Goal: Transaction & Acquisition: Download file/media

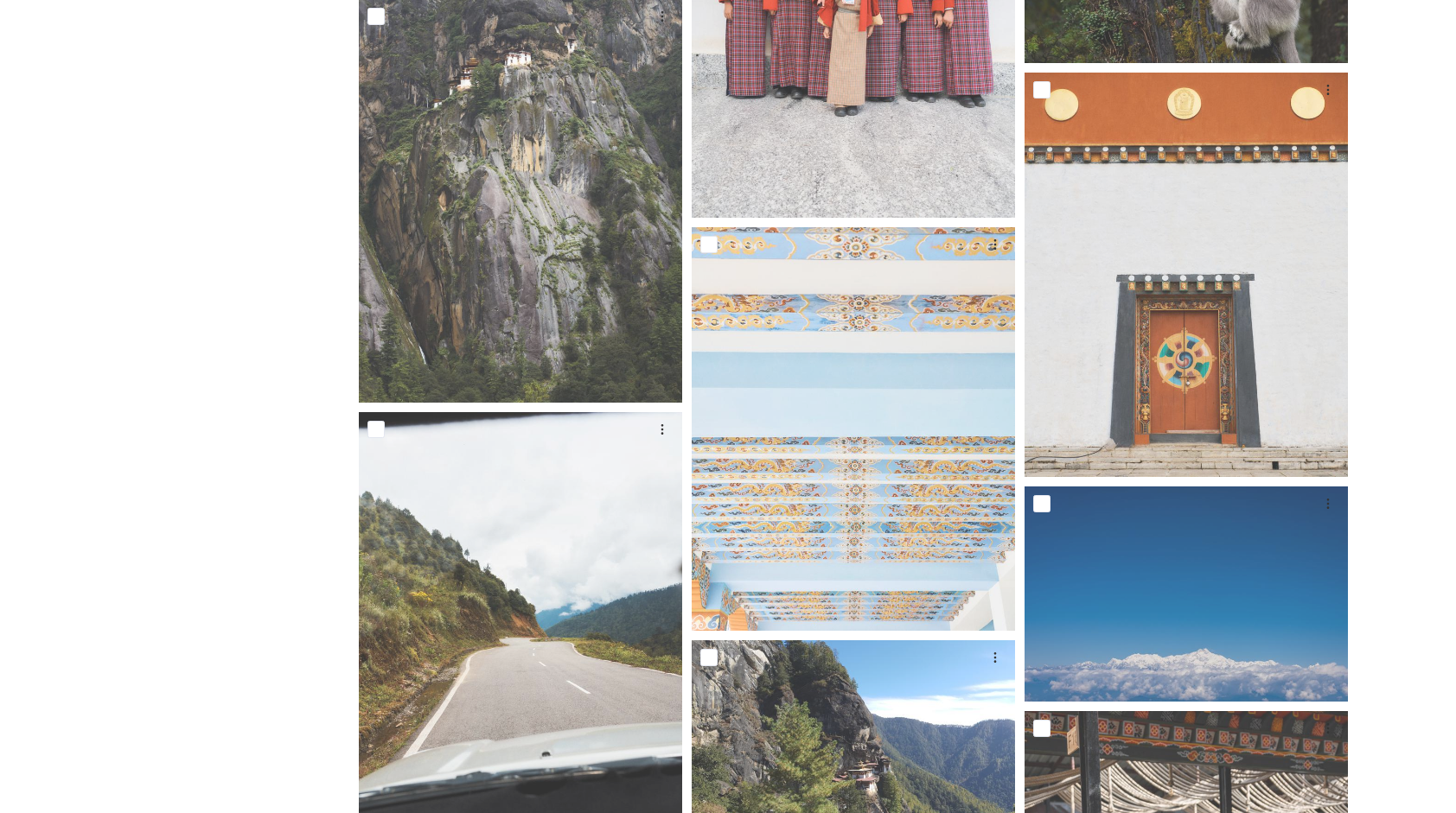
scroll to position [21350, 0]
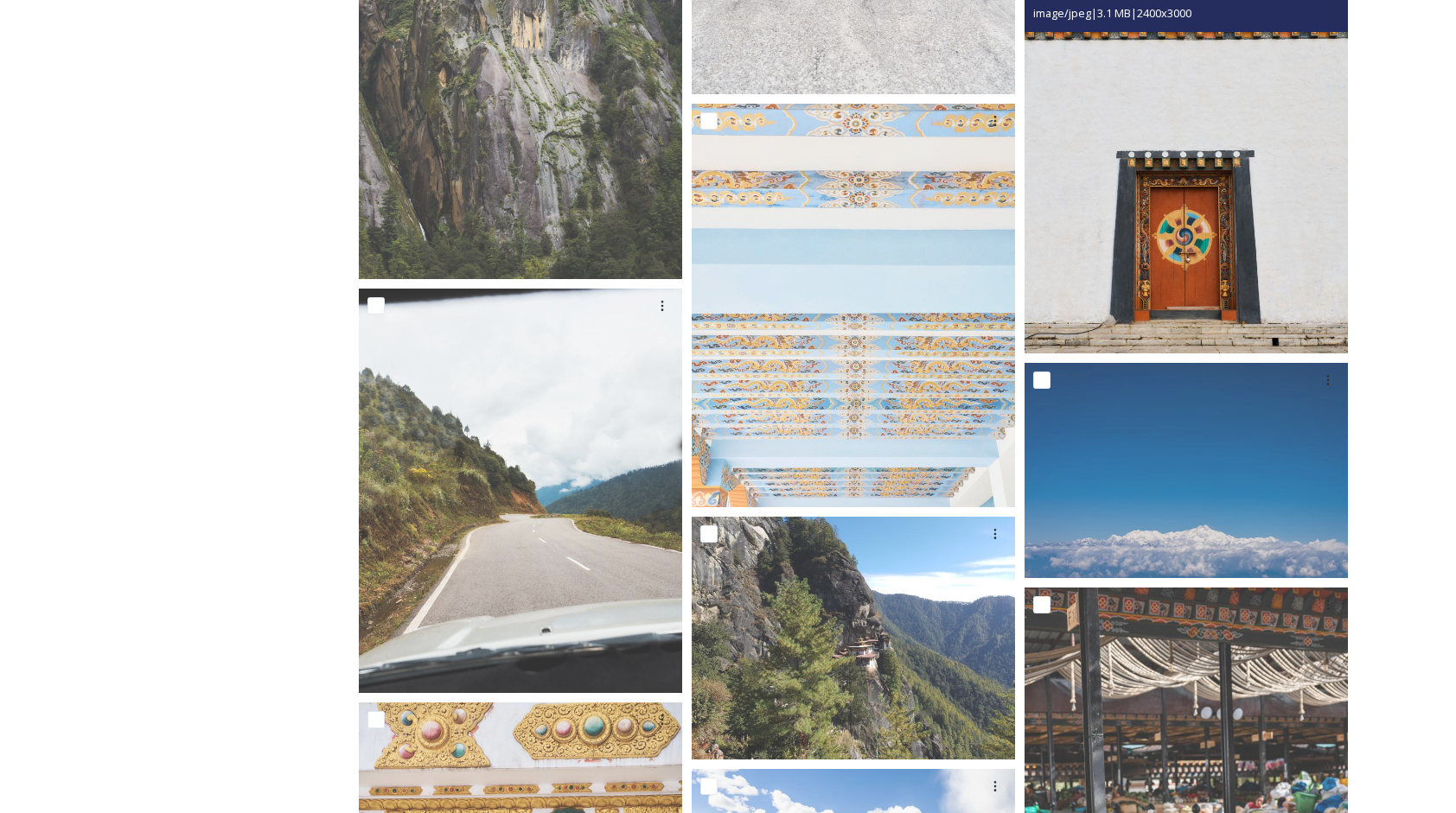
click at [1245, 233] on img at bounding box center [1186, 151] width 323 height 404
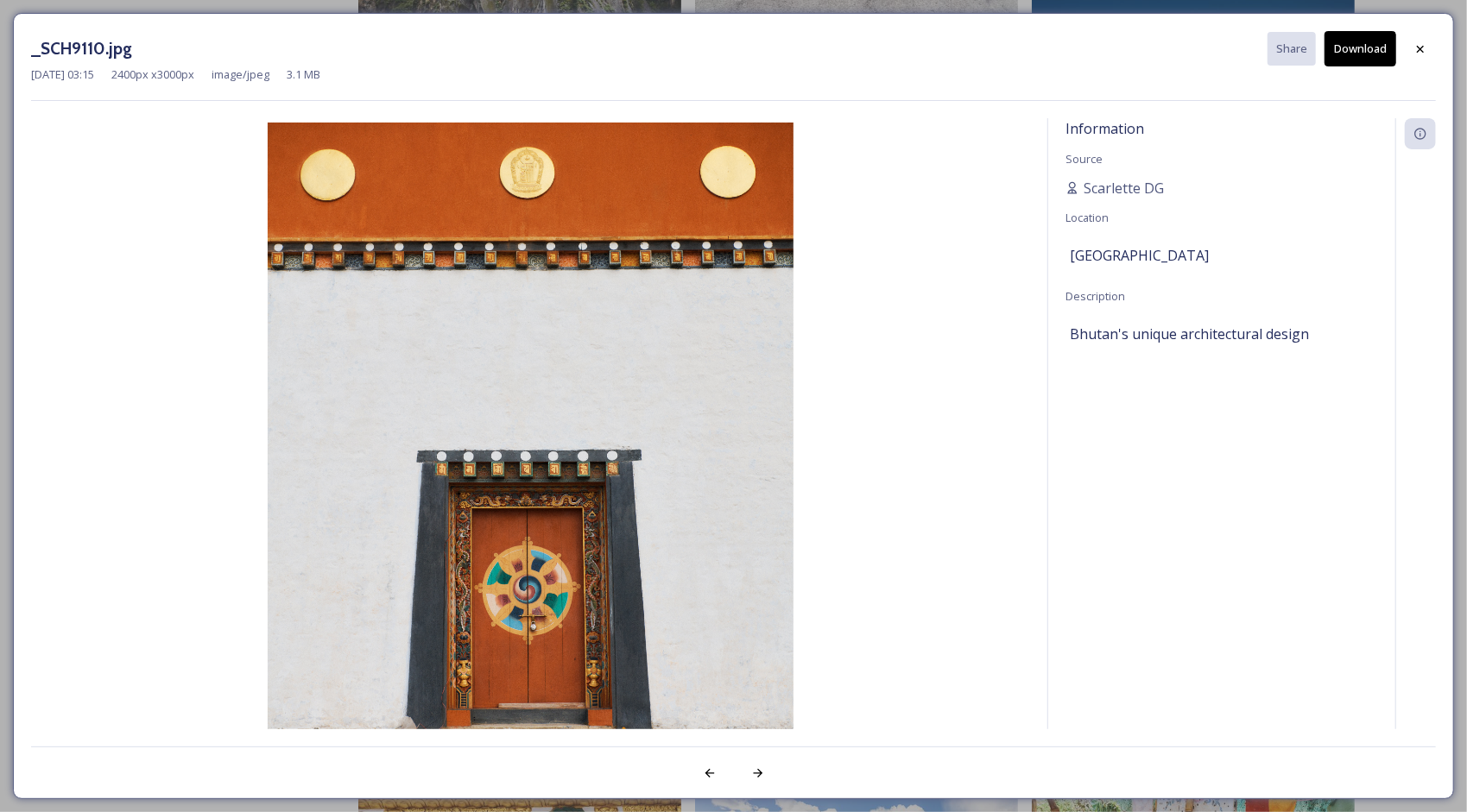
click at [1373, 50] on button "Download" at bounding box center [1361, 49] width 71 height 36
click at [1418, 44] on icon at bounding box center [1421, 50] width 14 height 14
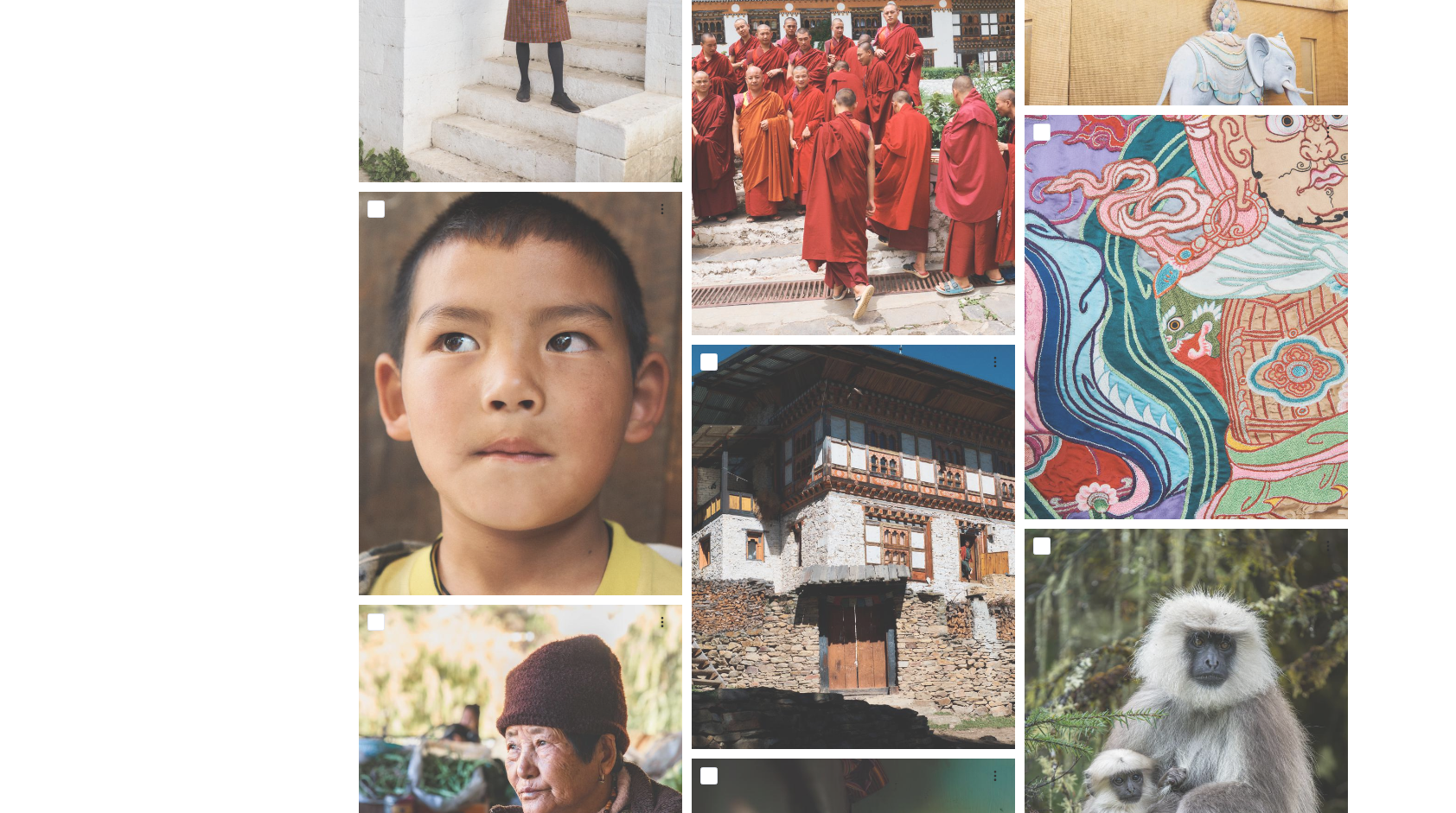
scroll to position [33018, 0]
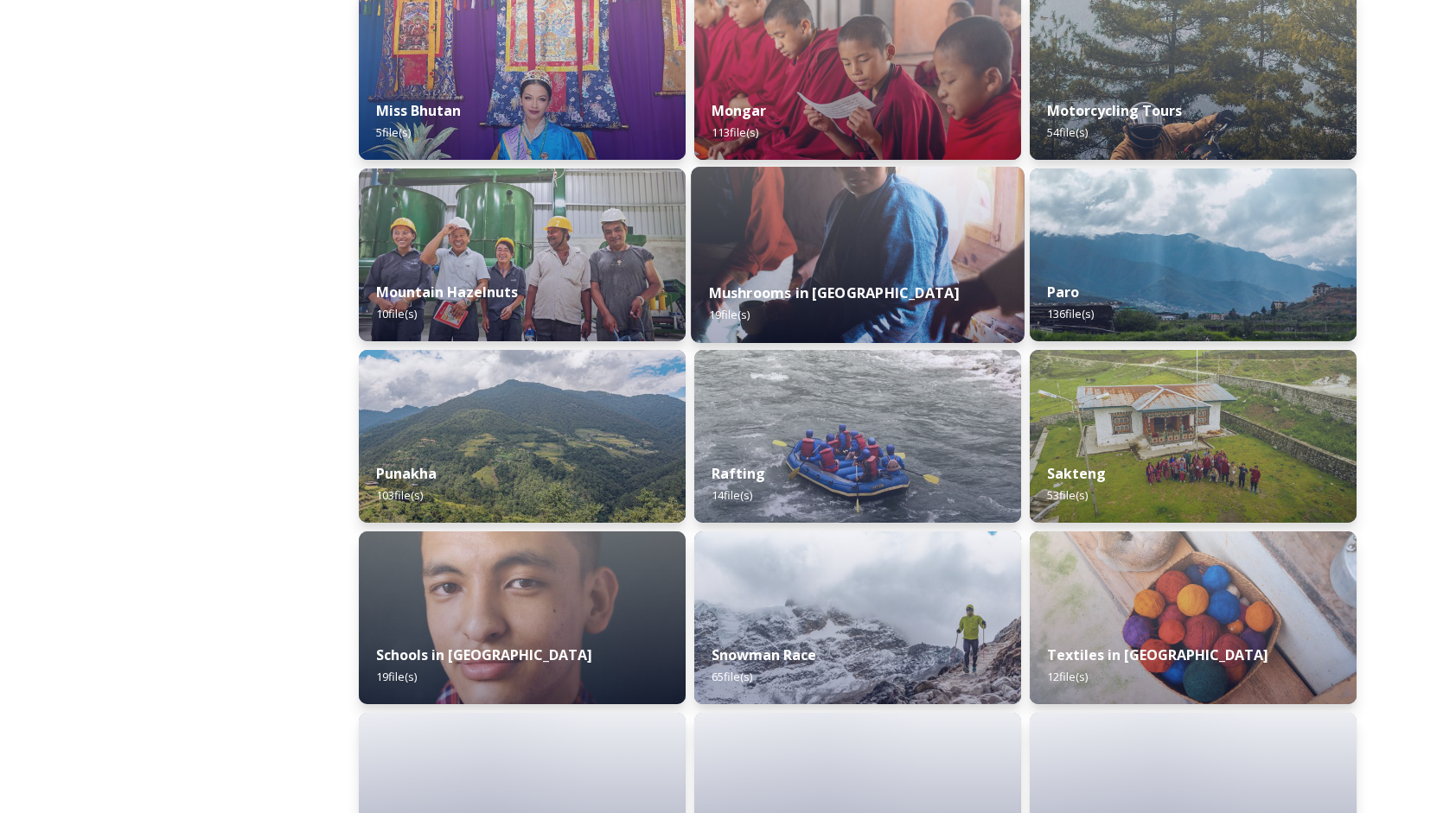
scroll to position [1383, 0]
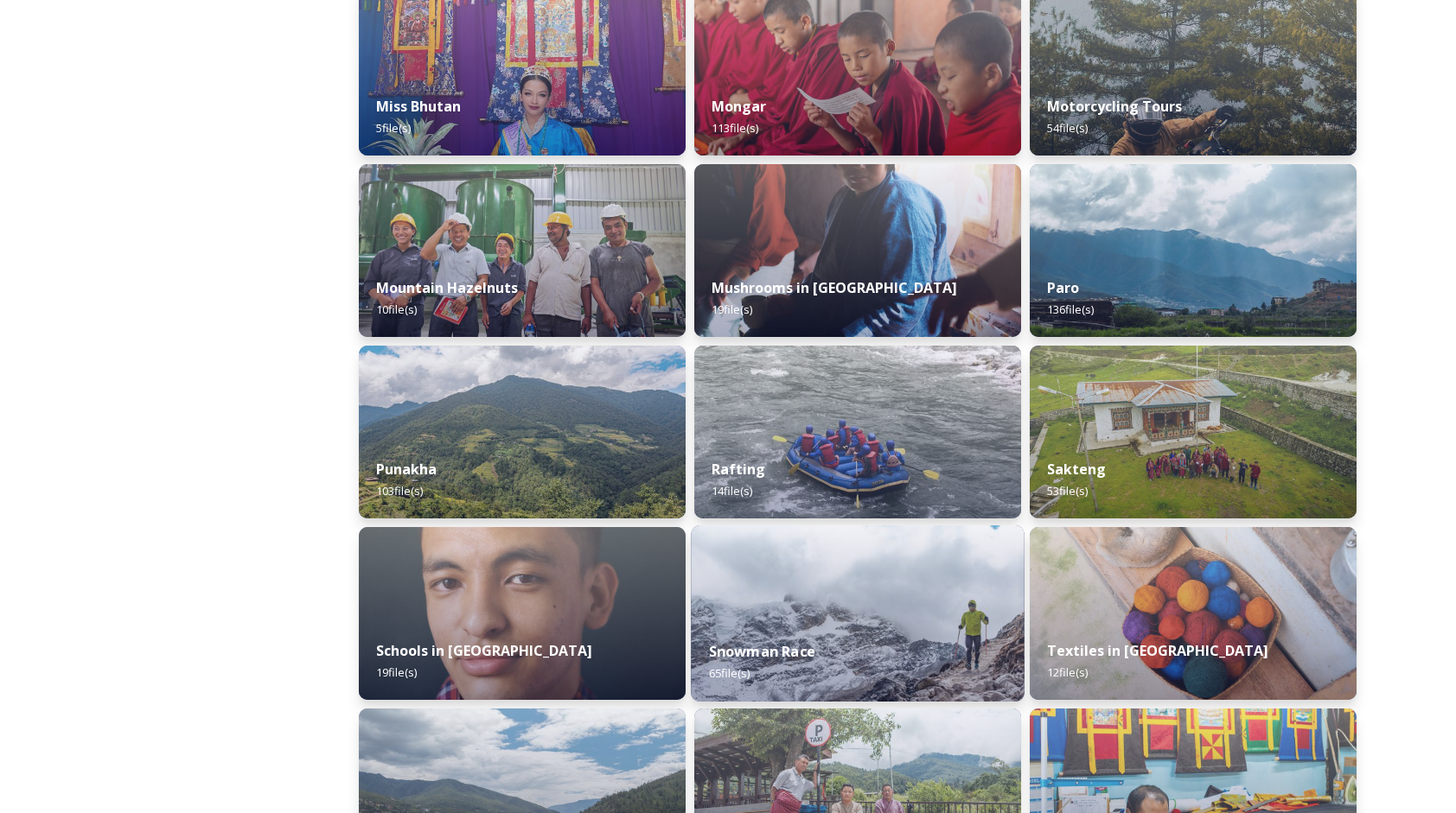
click at [889, 594] on img at bounding box center [858, 613] width 334 height 176
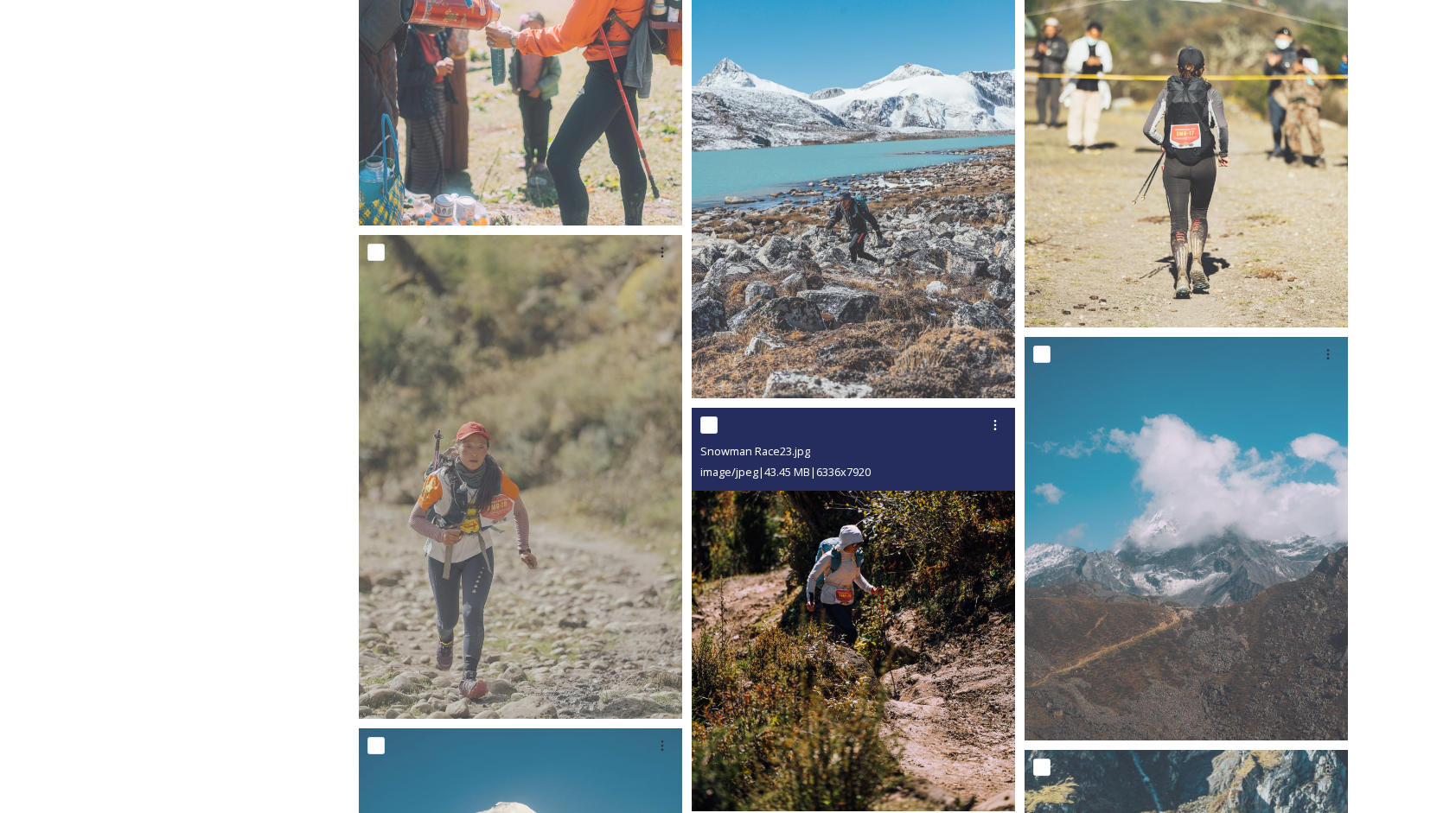
scroll to position [4434, 0]
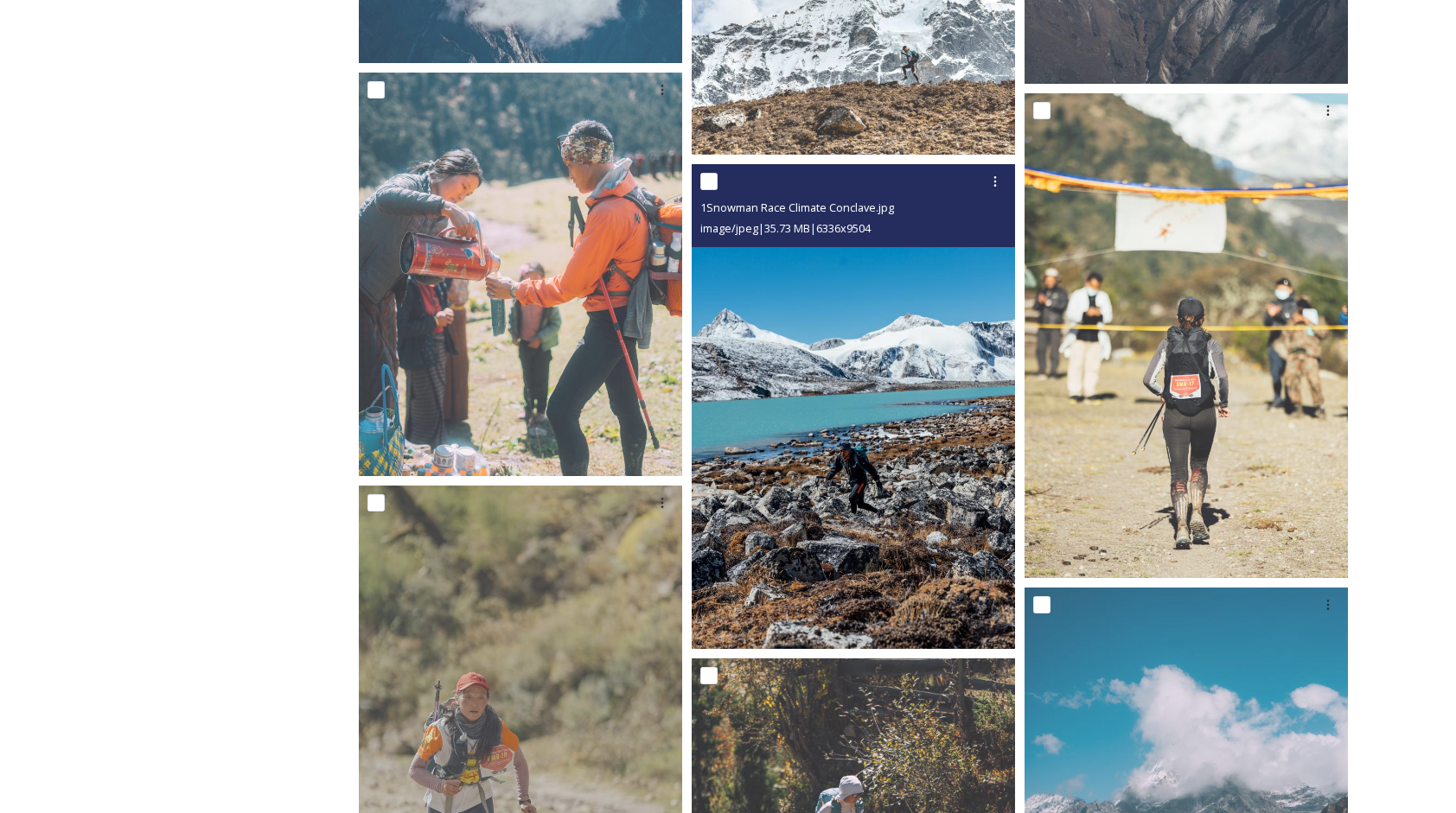
click at [908, 472] on img at bounding box center [854, 406] width 323 height 484
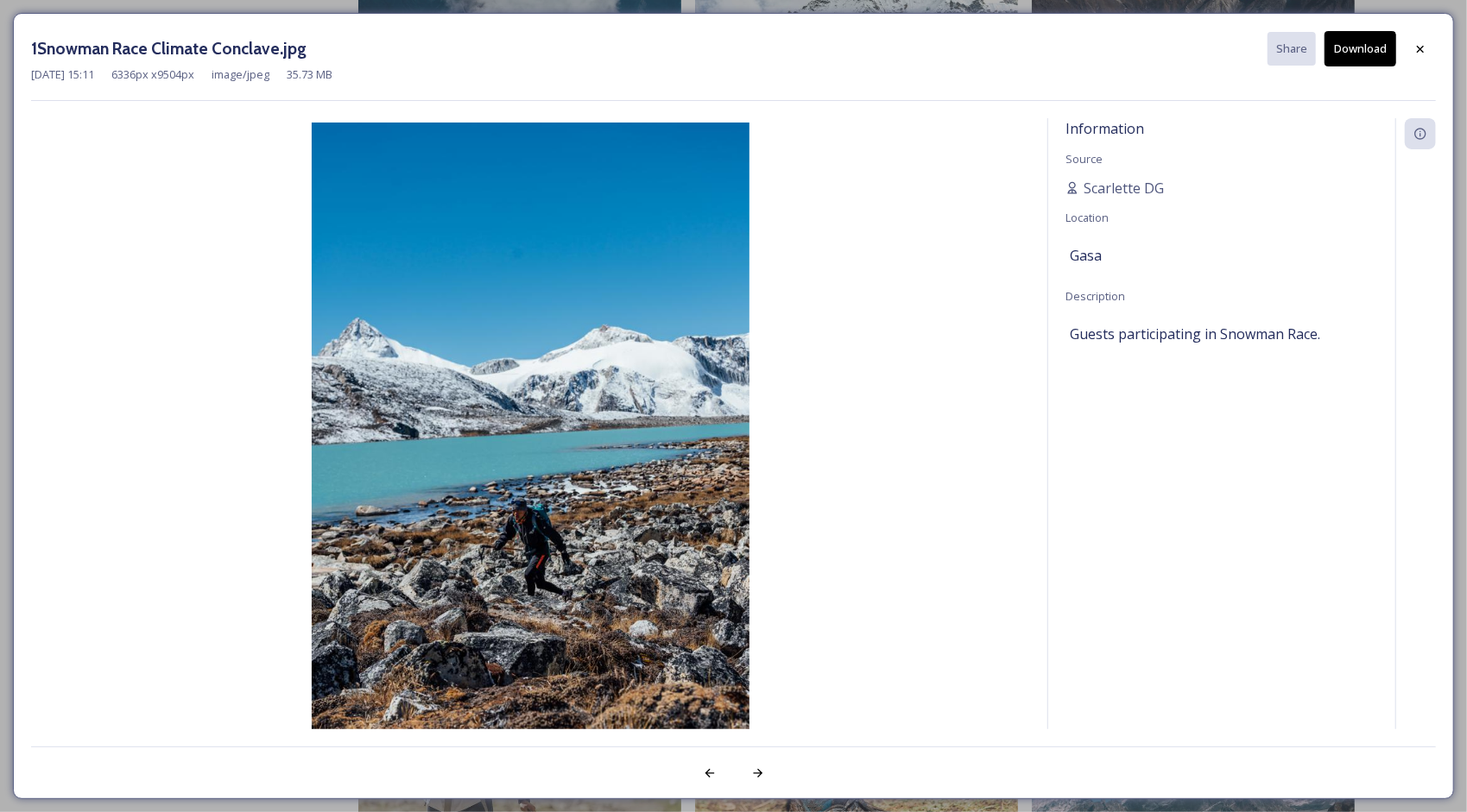
click at [1359, 51] on button "Download" at bounding box center [1361, 49] width 71 height 36
click at [1423, 47] on icon at bounding box center [1421, 49] width 7 height 7
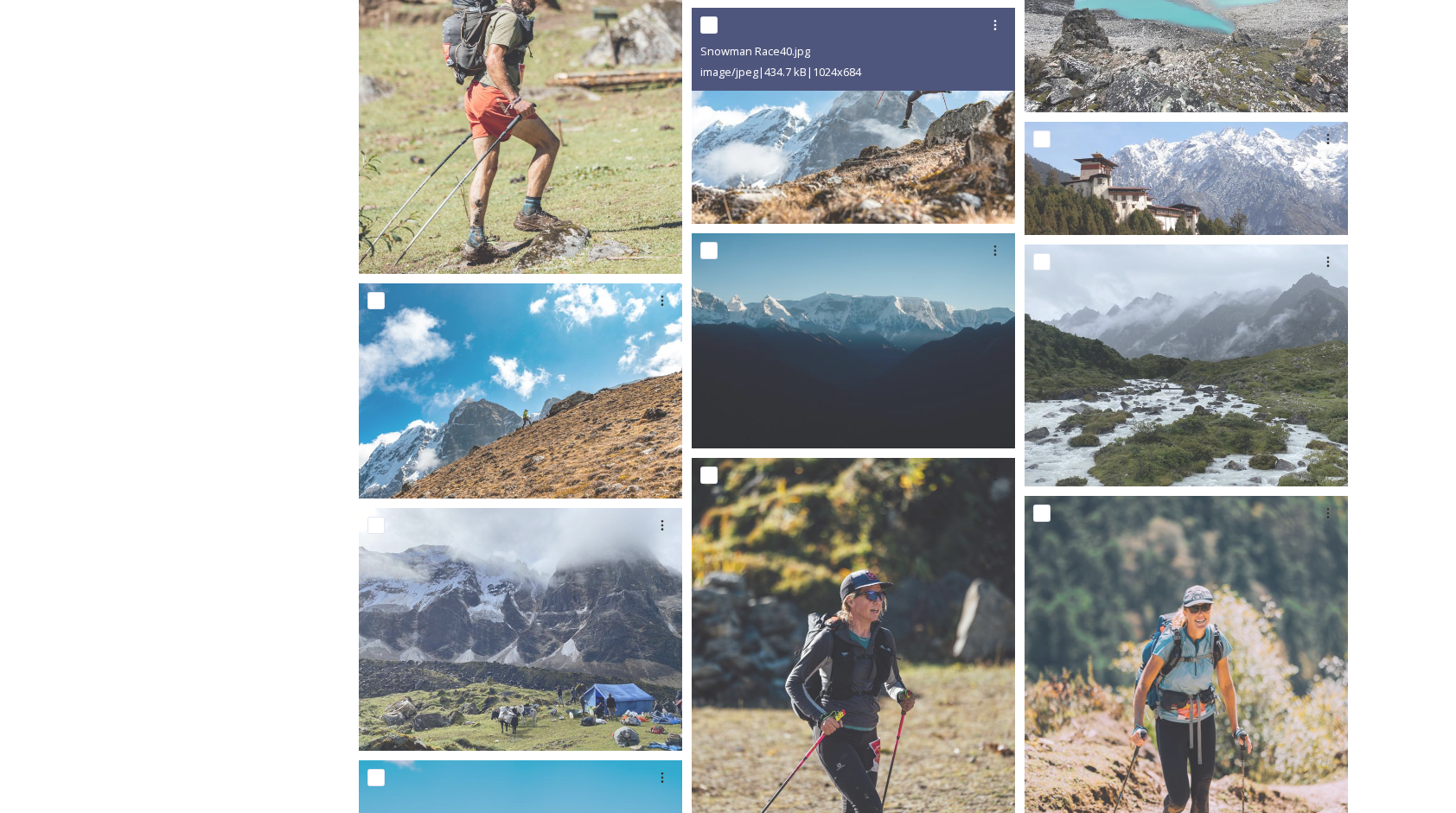
scroll to position [0, 0]
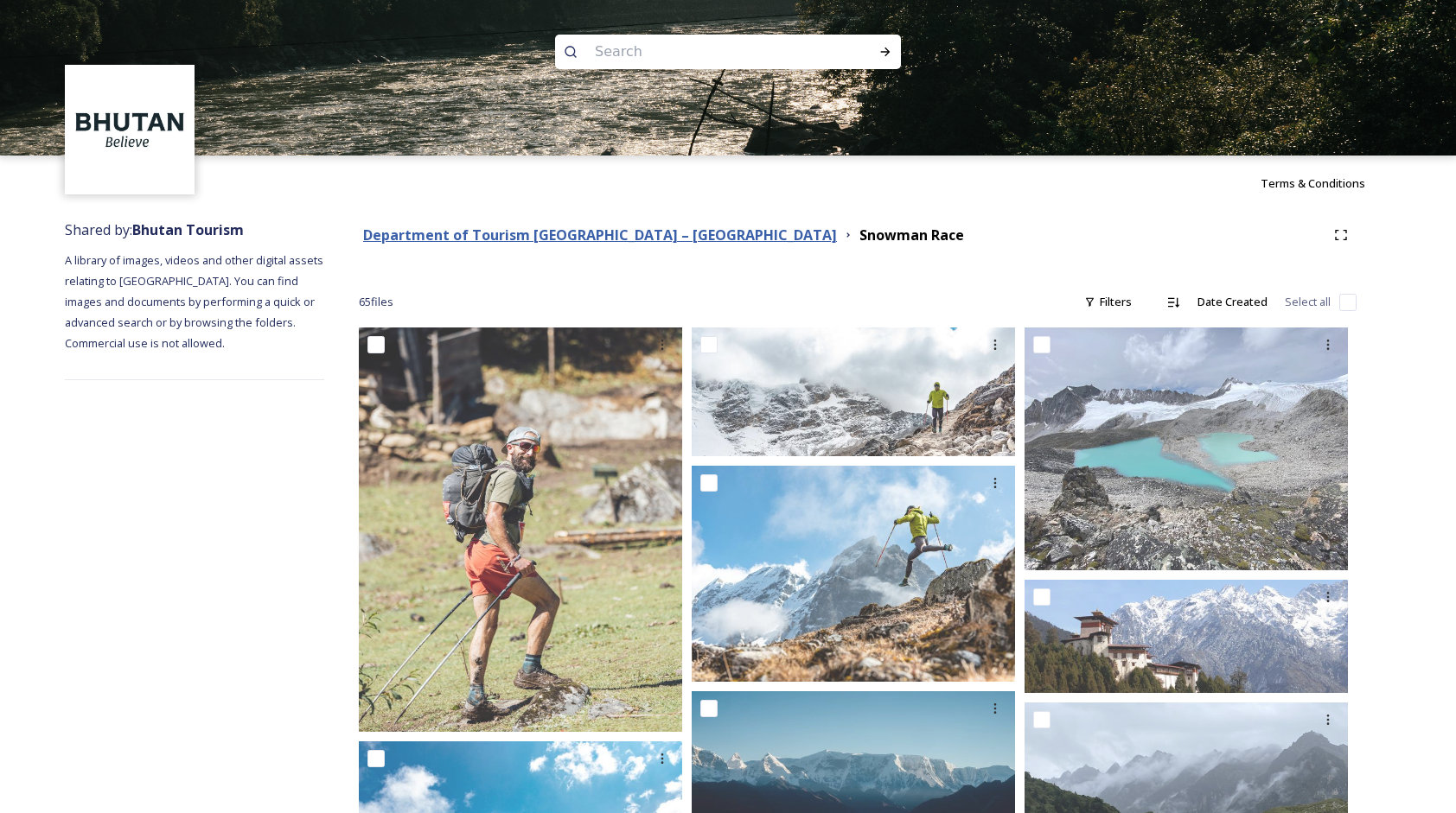
click at [628, 237] on strong "Department of Tourism [GEOGRAPHIC_DATA] – [GEOGRAPHIC_DATA]" at bounding box center [601, 235] width 474 height 19
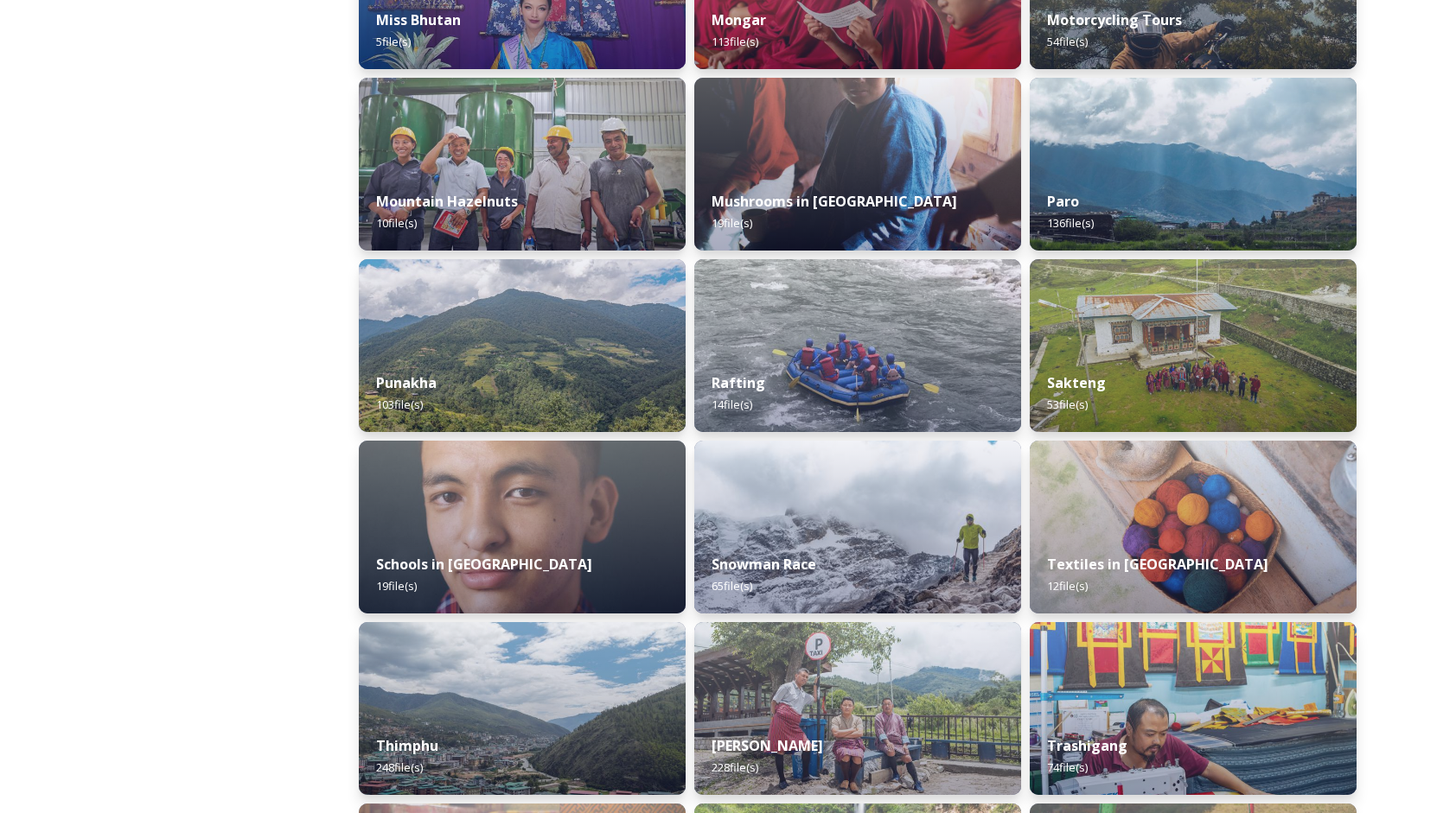
scroll to position [1901, 0]
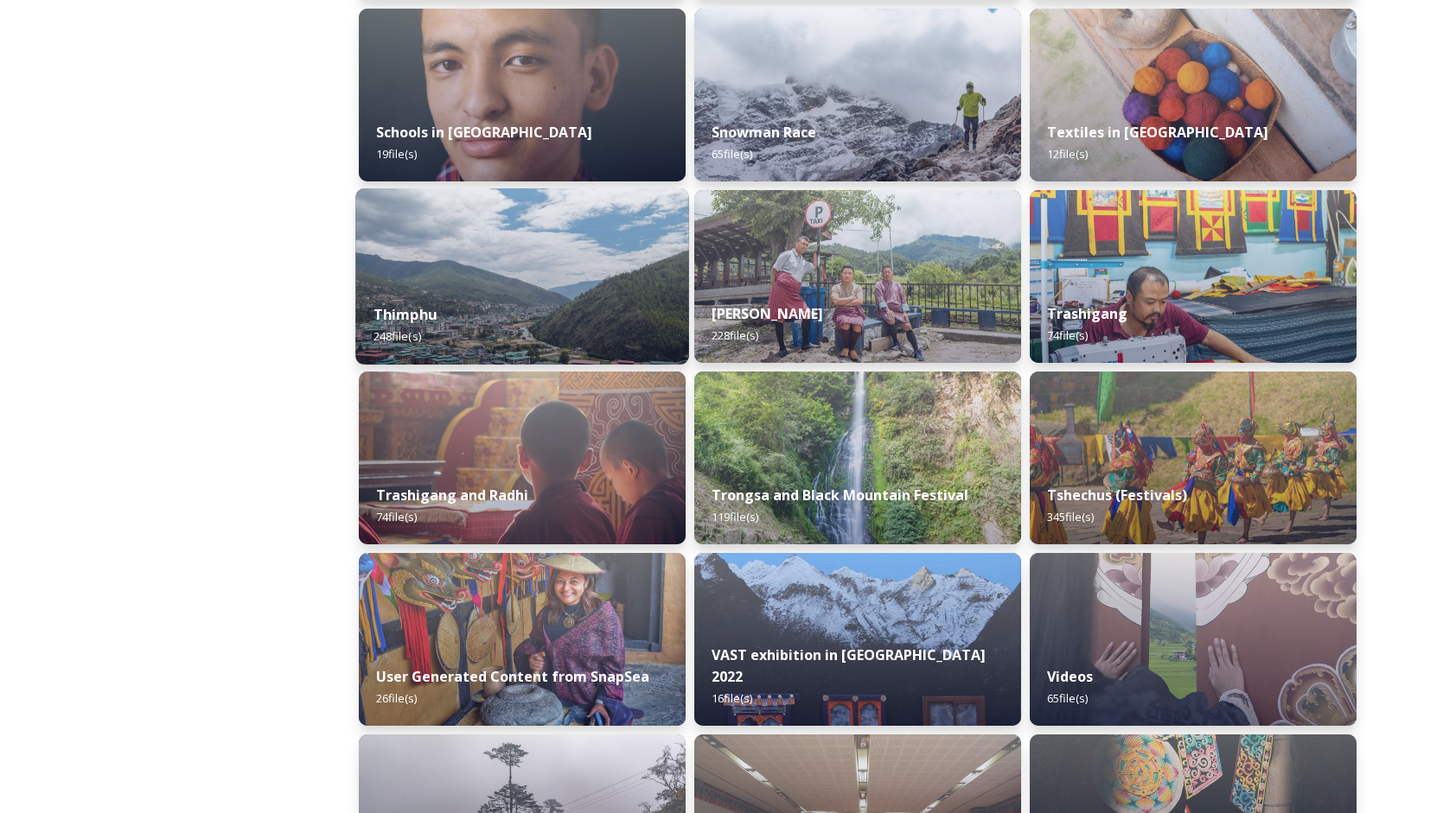
click at [401, 313] on strong "Thimphu" at bounding box center [405, 315] width 63 height 19
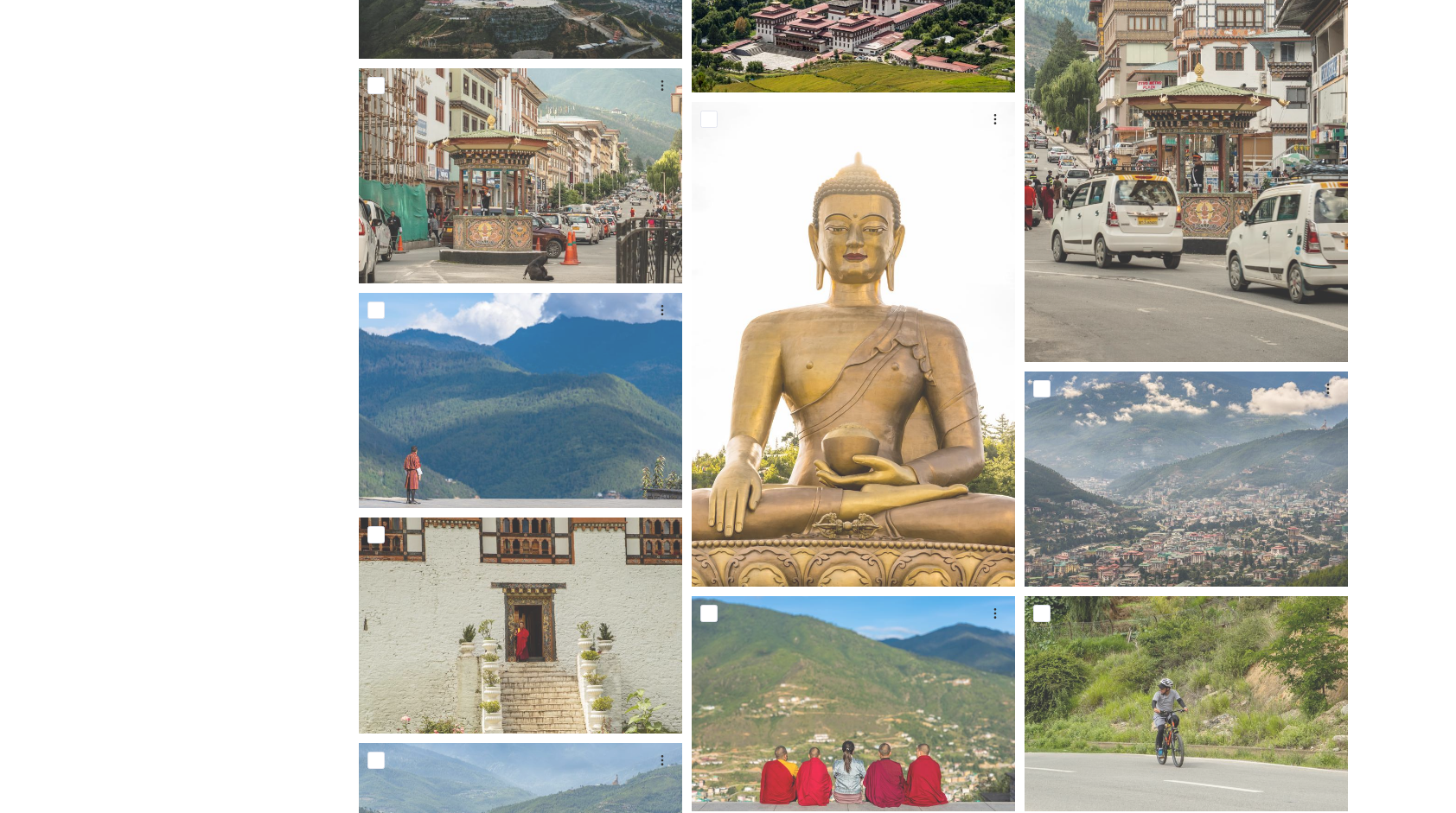
scroll to position [692, 0]
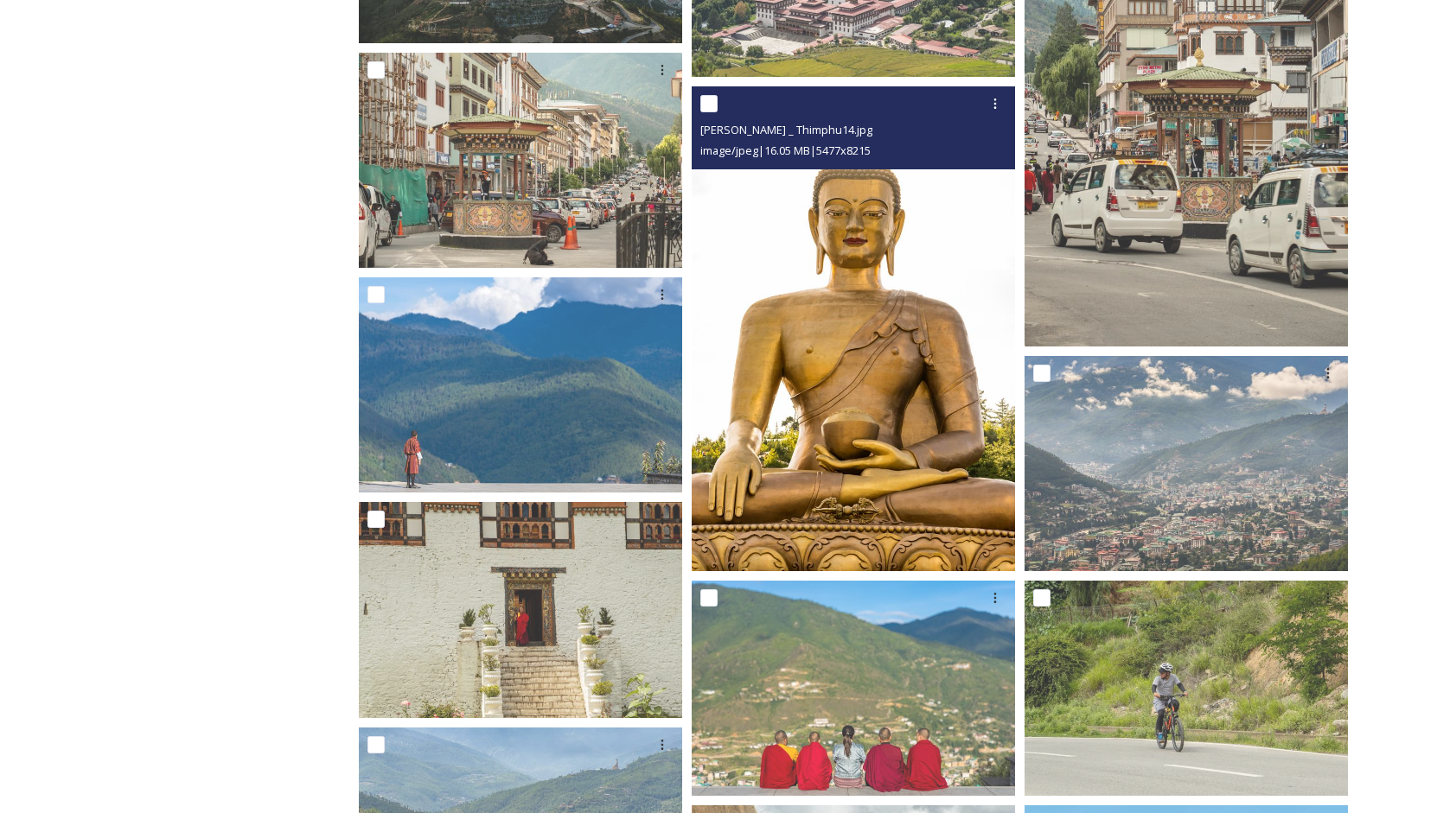
click at [963, 323] on img at bounding box center [854, 329] width 323 height 484
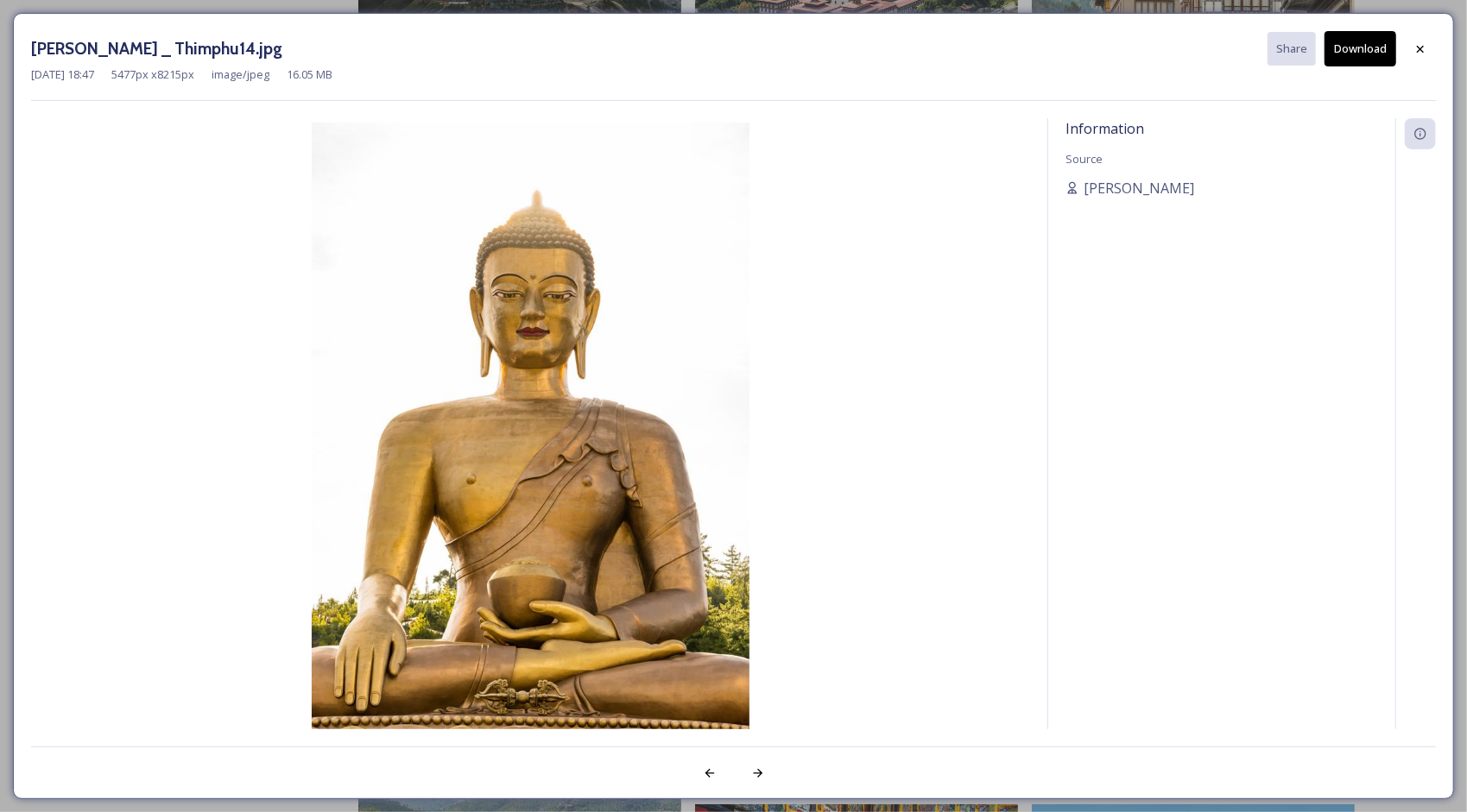
click at [1369, 50] on button "Download" at bounding box center [1361, 49] width 71 height 36
click at [1429, 48] on div at bounding box center [1421, 50] width 31 height 31
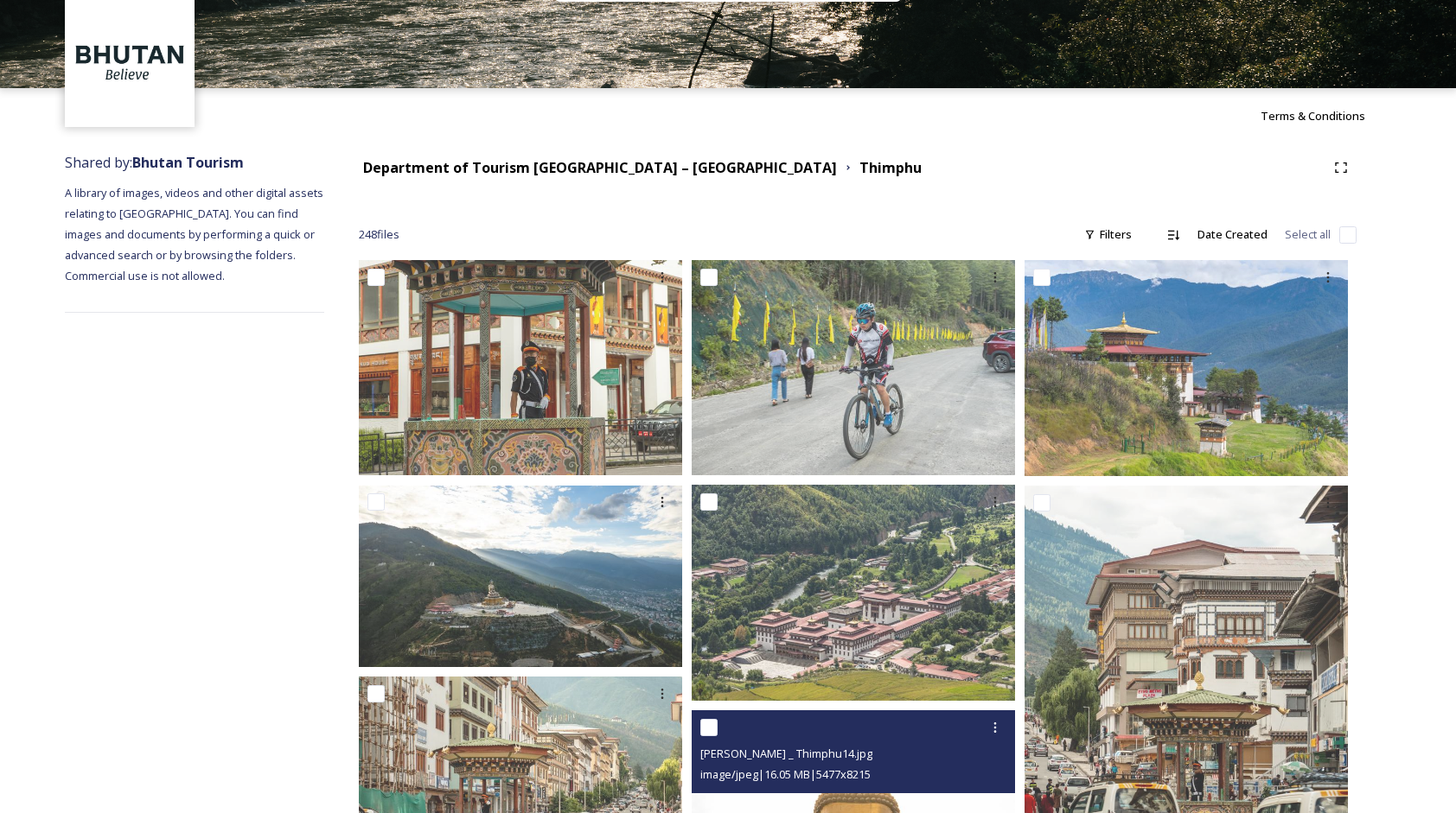
scroll to position [0, 0]
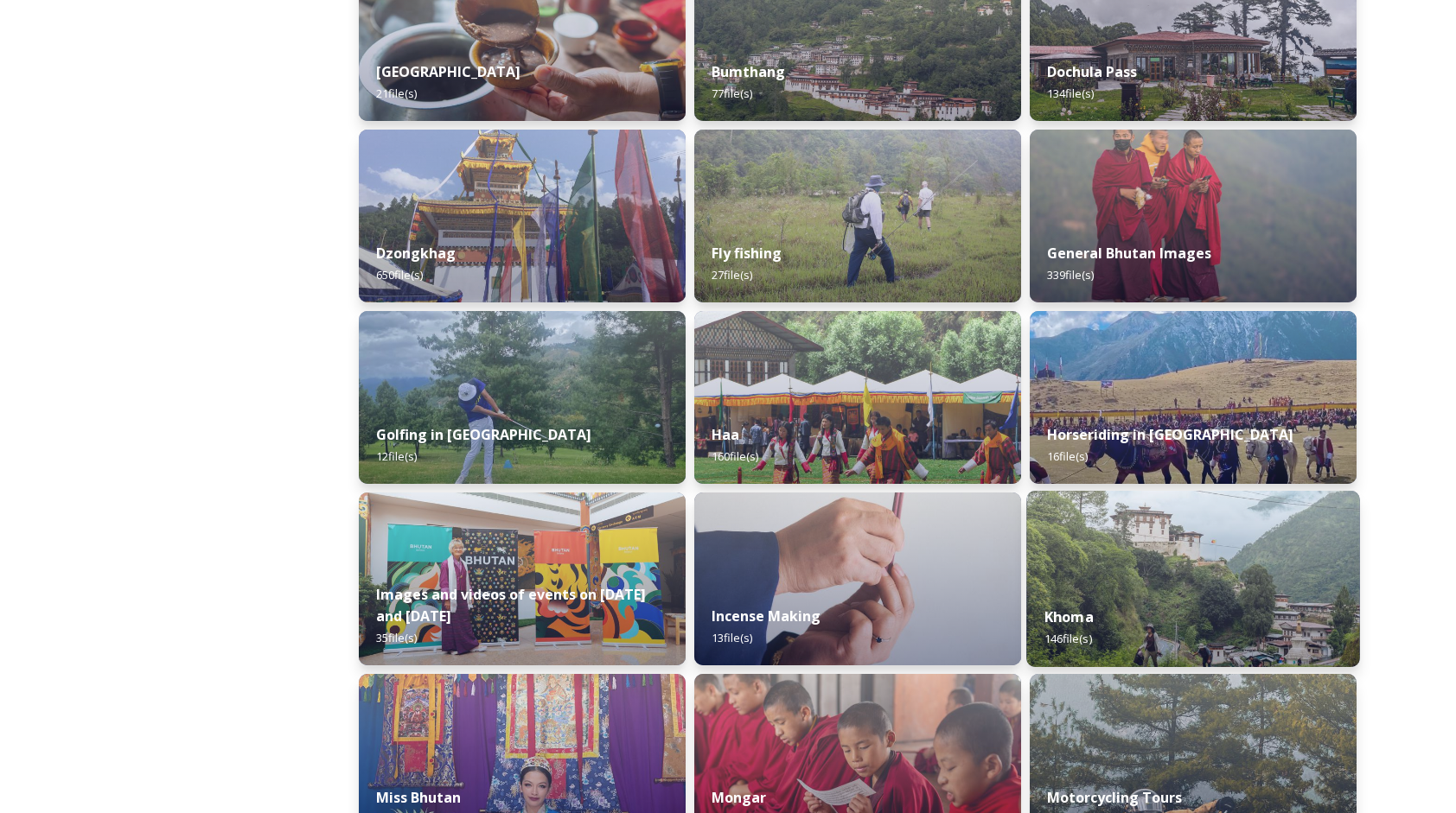
scroll to position [1037, 0]
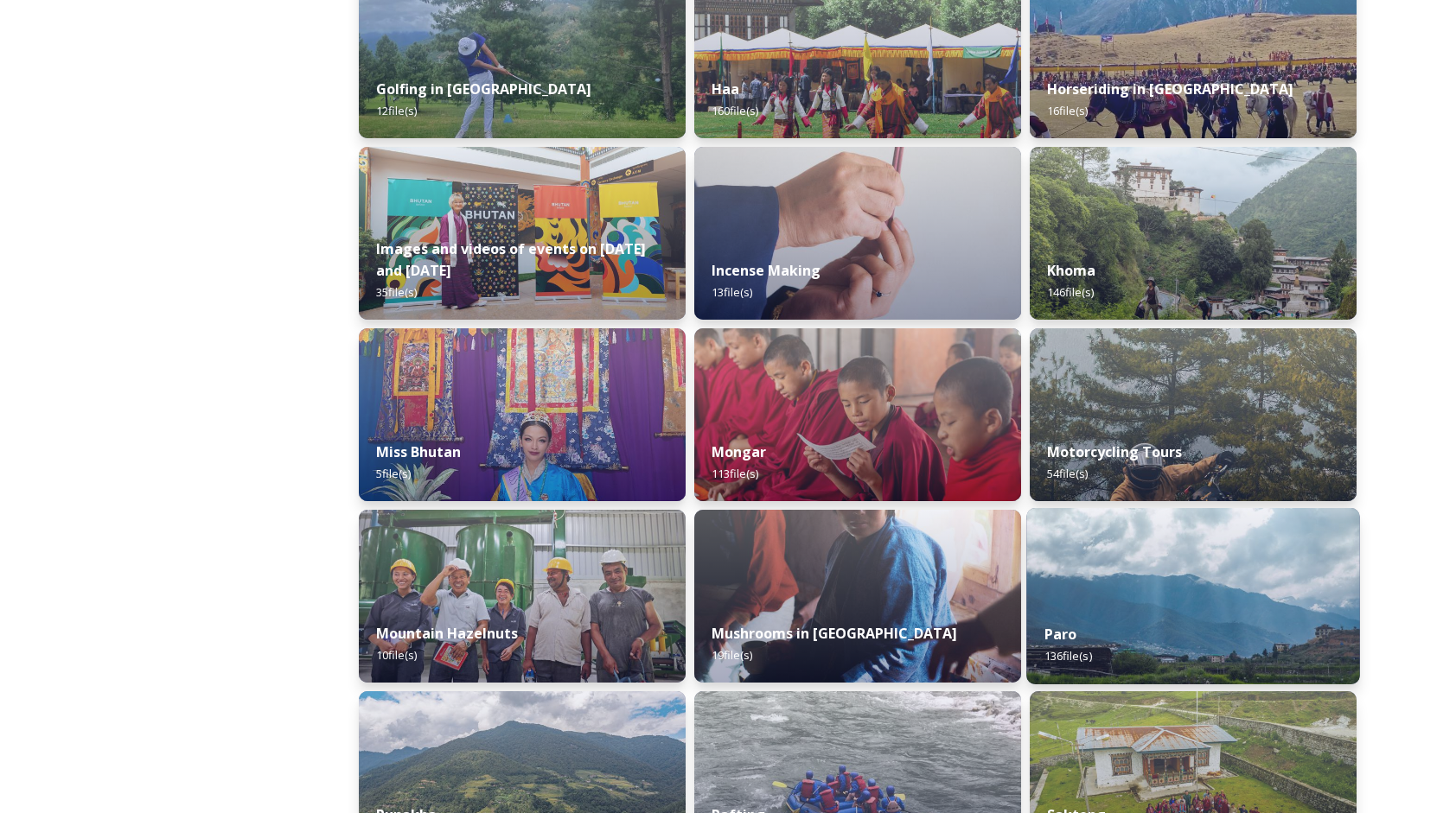
click at [1185, 605] on img at bounding box center [1193, 596] width 334 height 176
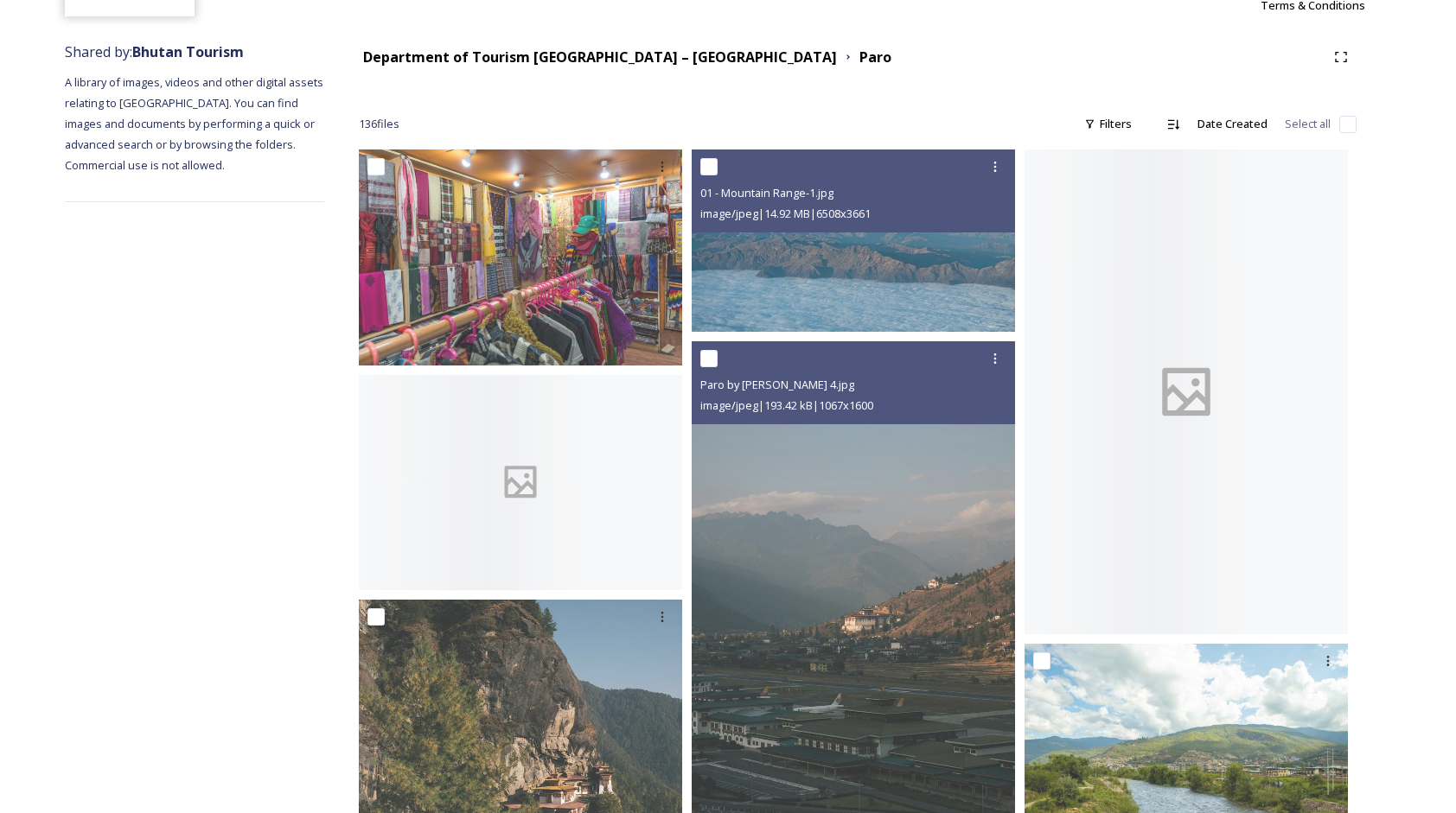
scroll to position [432, 0]
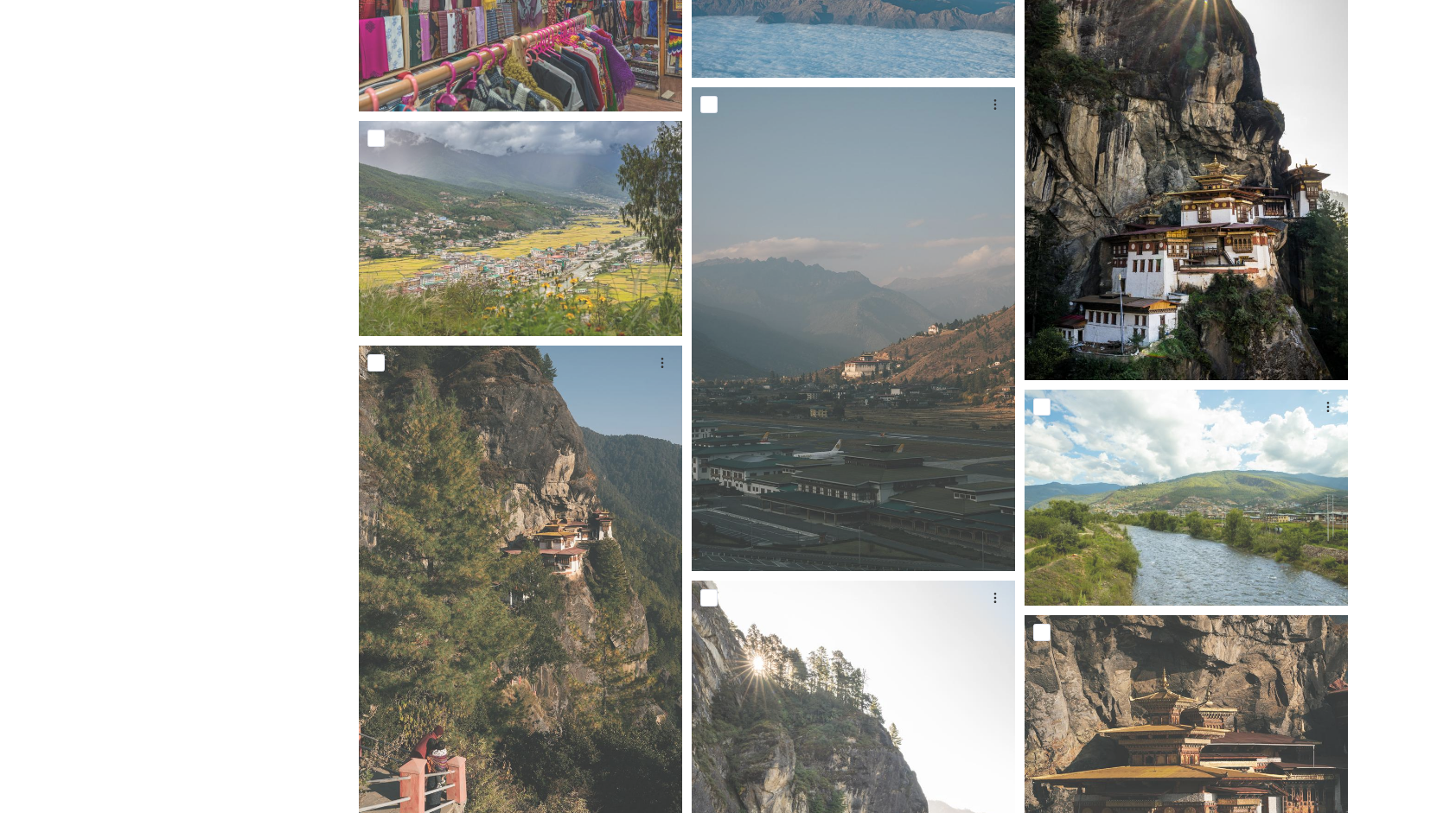
click at [1167, 191] on img at bounding box center [1186, 138] width 323 height 484
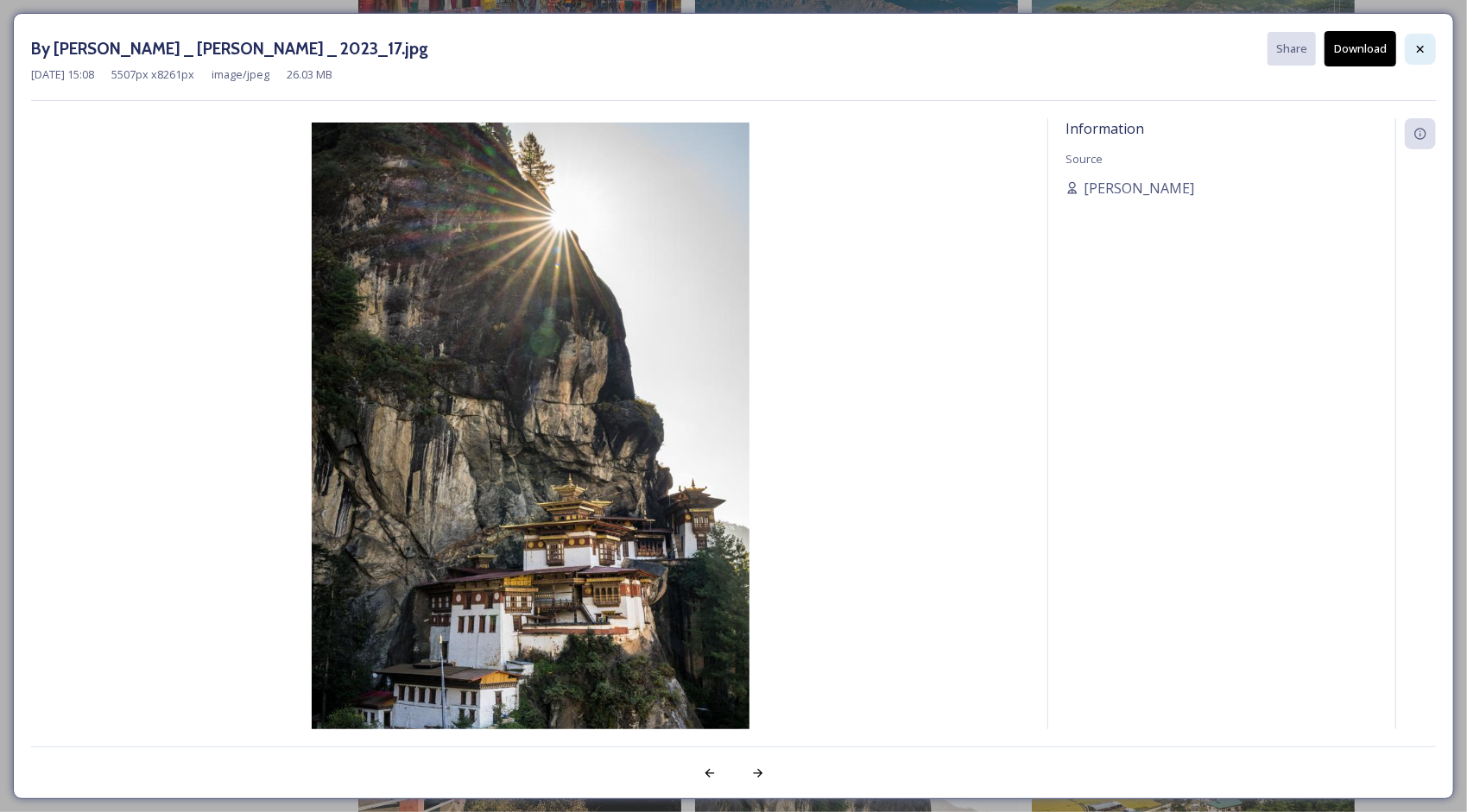
click at [1421, 54] on icon at bounding box center [1421, 50] width 14 height 14
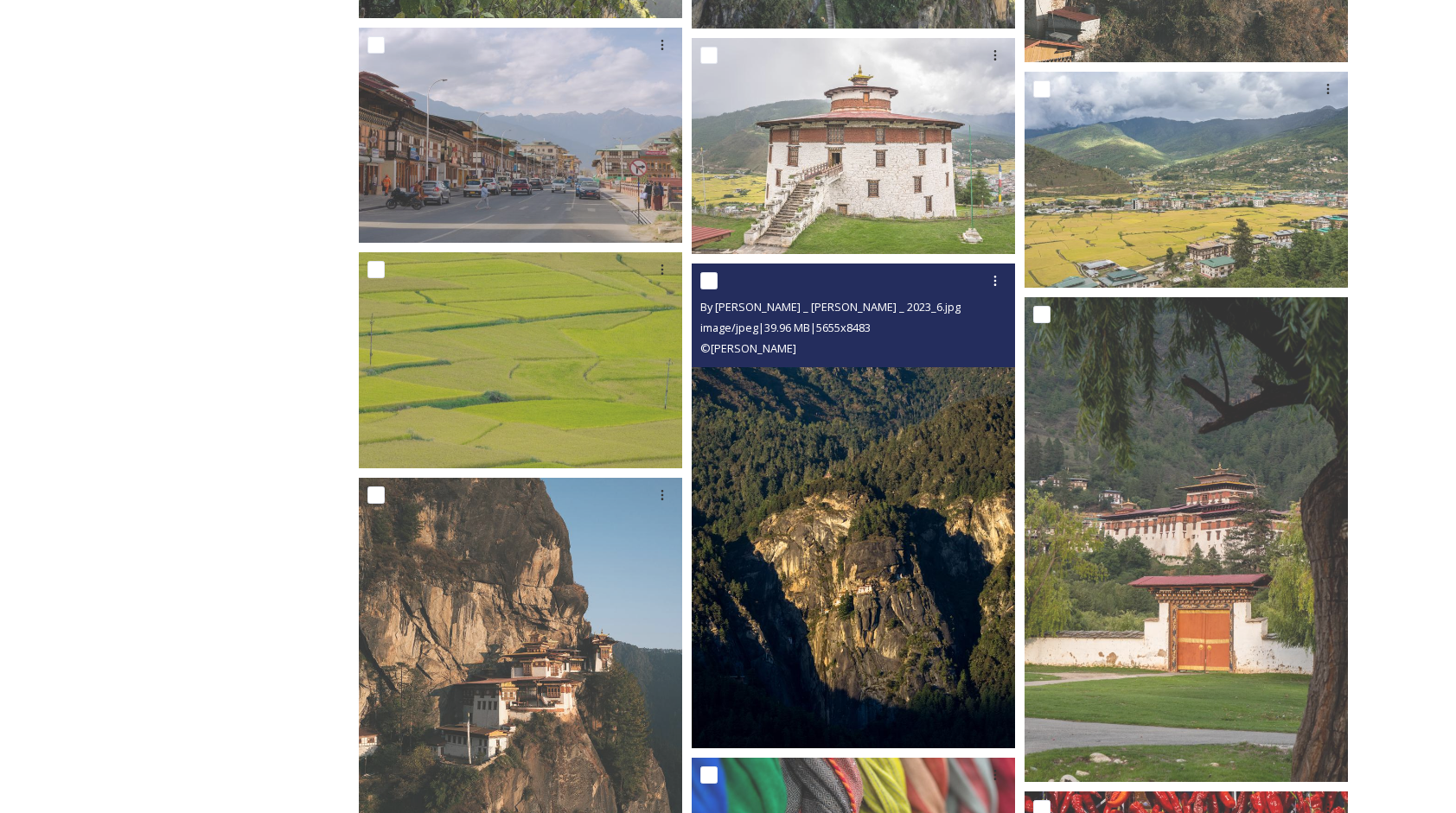
scroll to position [1815, 0]
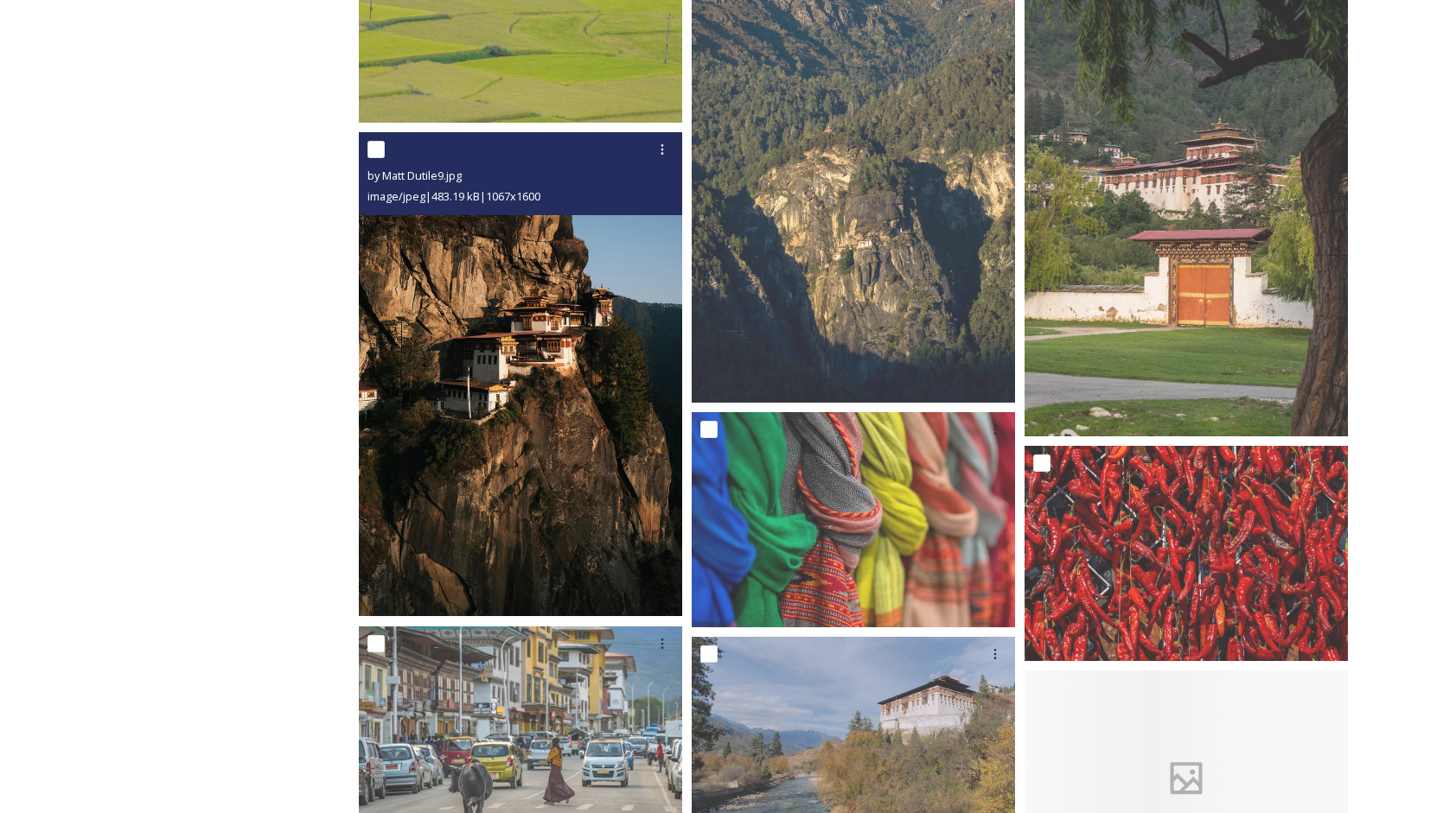
click at [450, 397] on img at bounding box center [520, 374] width 323 height 484
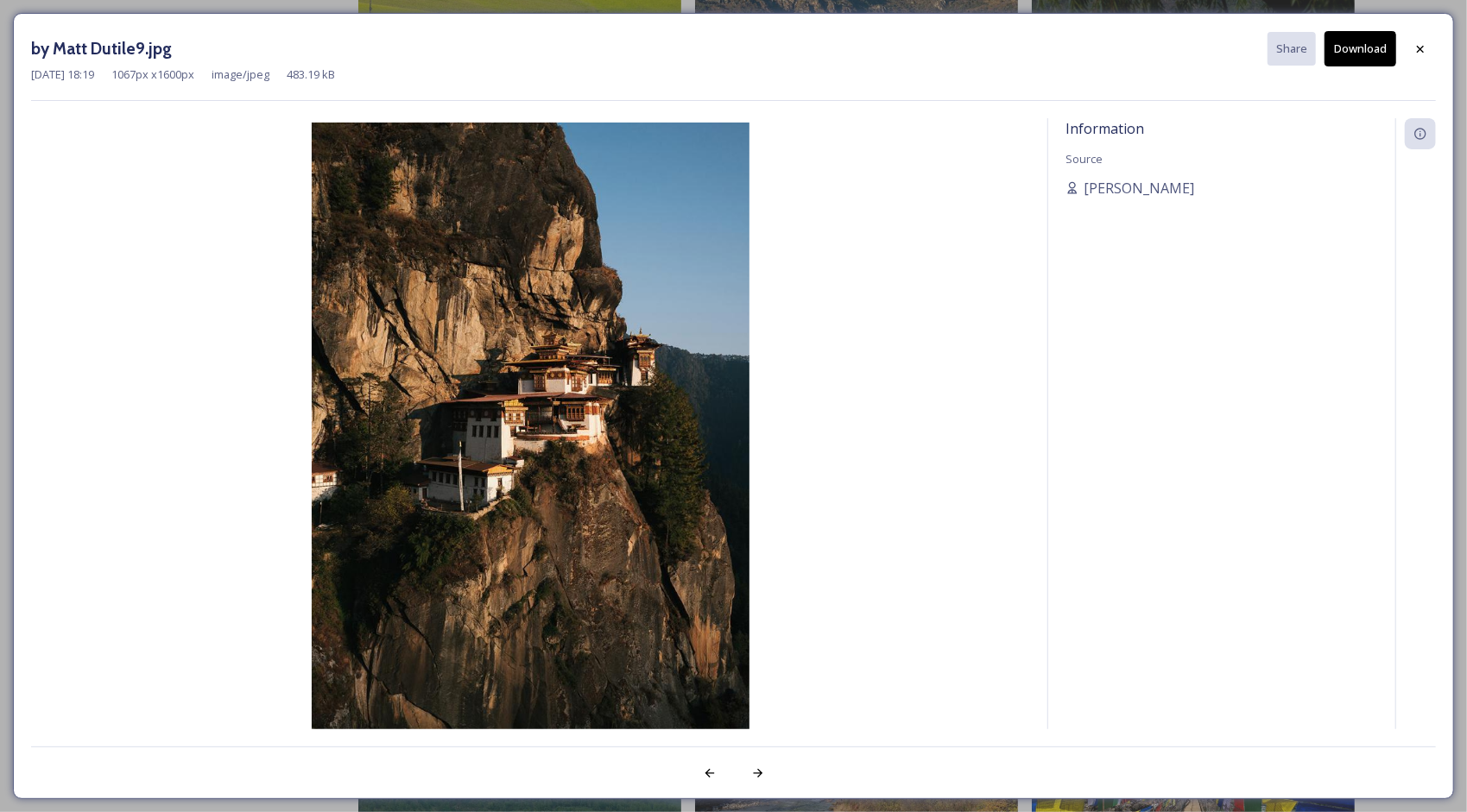
click at [1366, 57] on button "Download" at bounding box center [1361, 49] width 71 height 36
click at [1425, 54] on icon at bounding box center [1421, 50] width 14 height 14
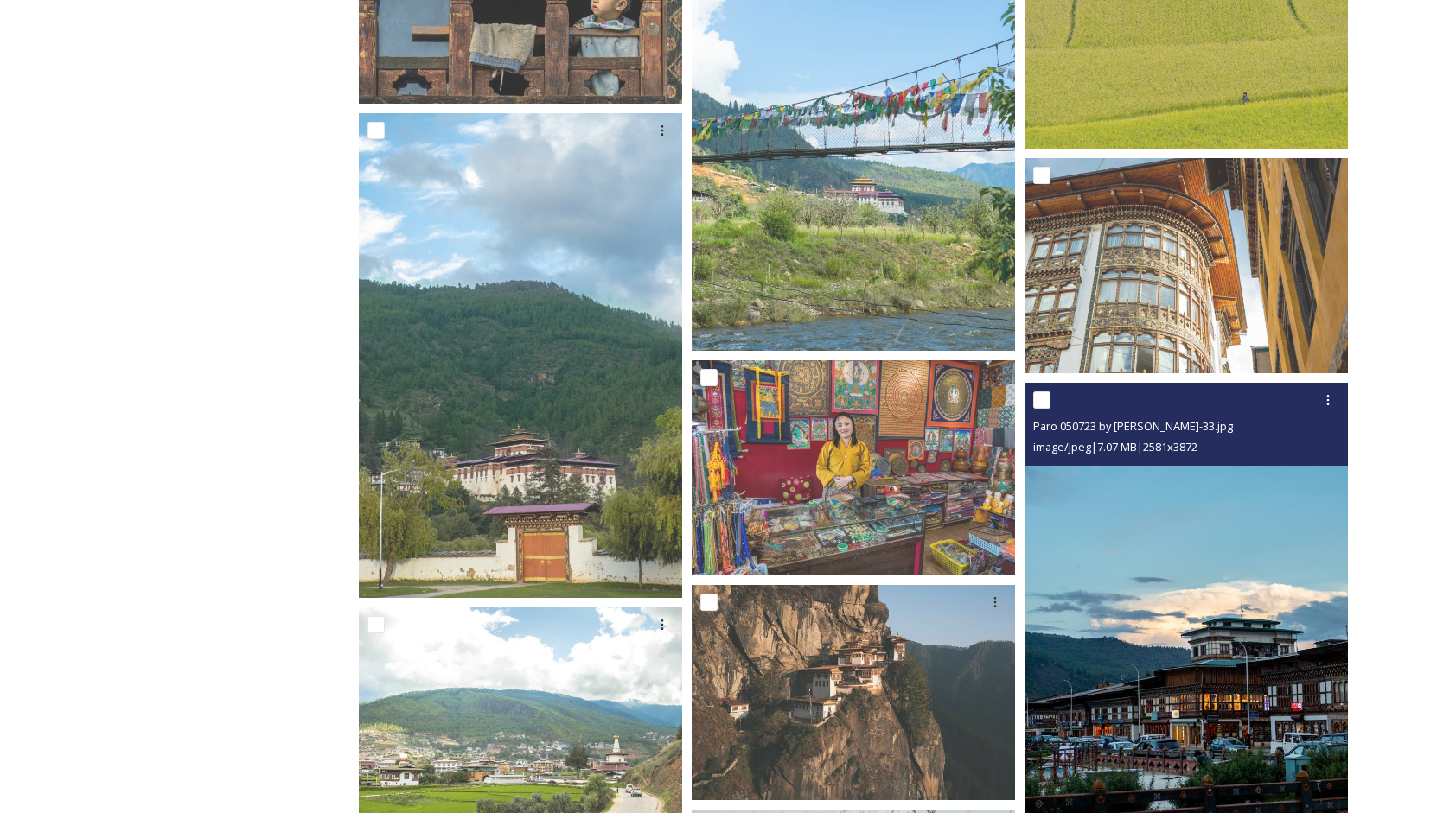
scroll to position [2766, 0]
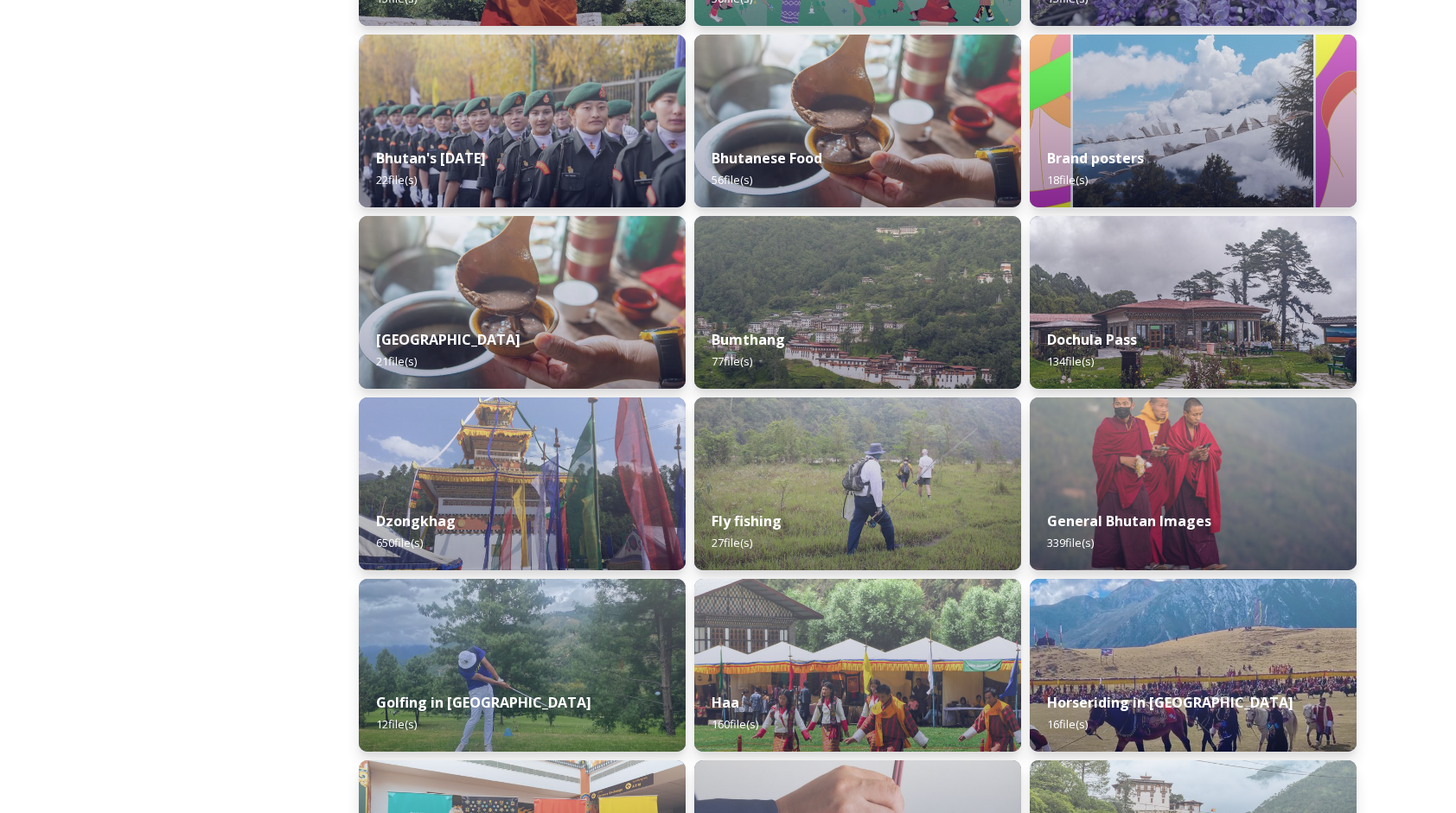
scroll to position [518, 0]
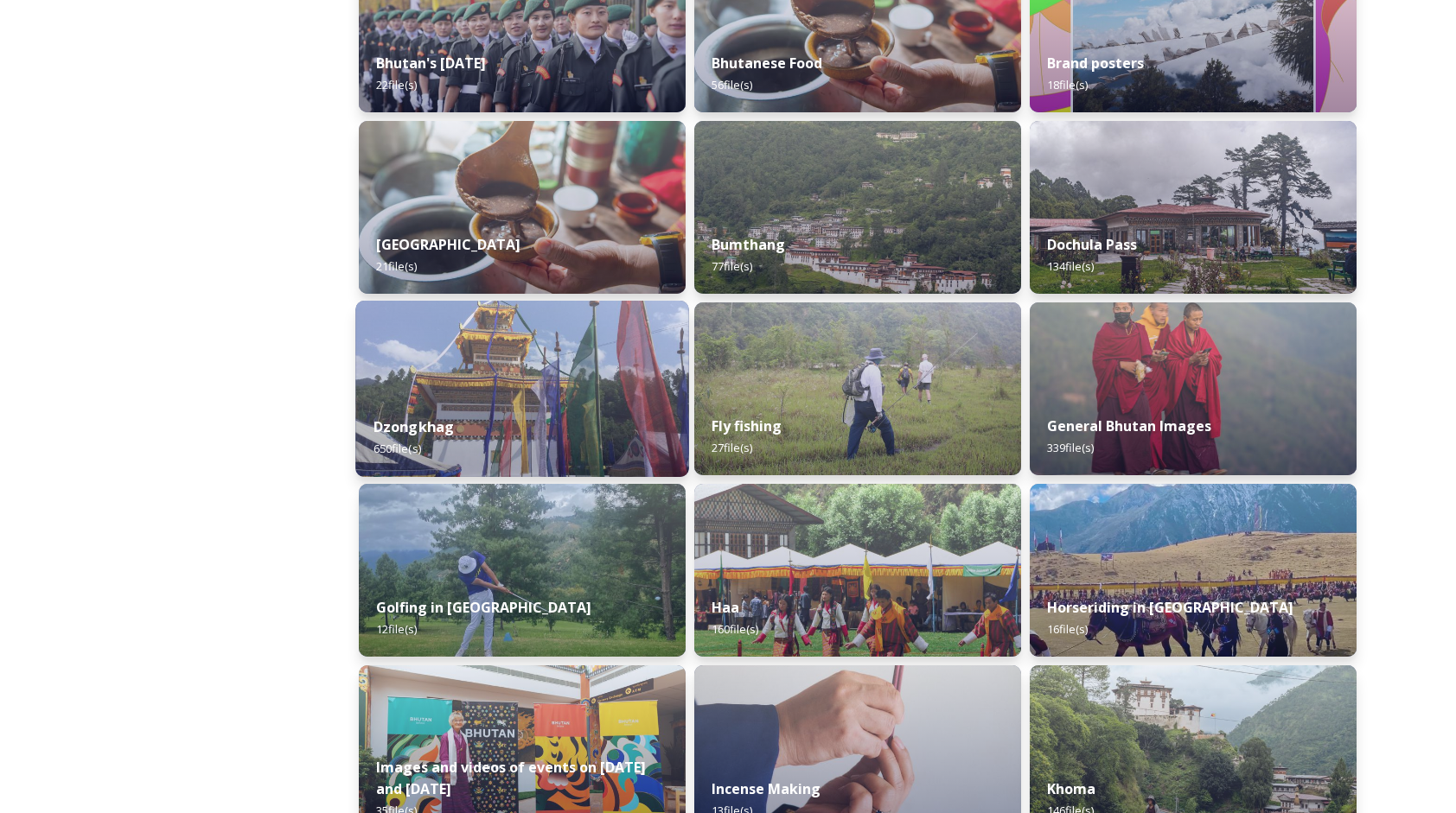
click at [450, 327] on img at bounding box center [522, 389] width 334 height 176
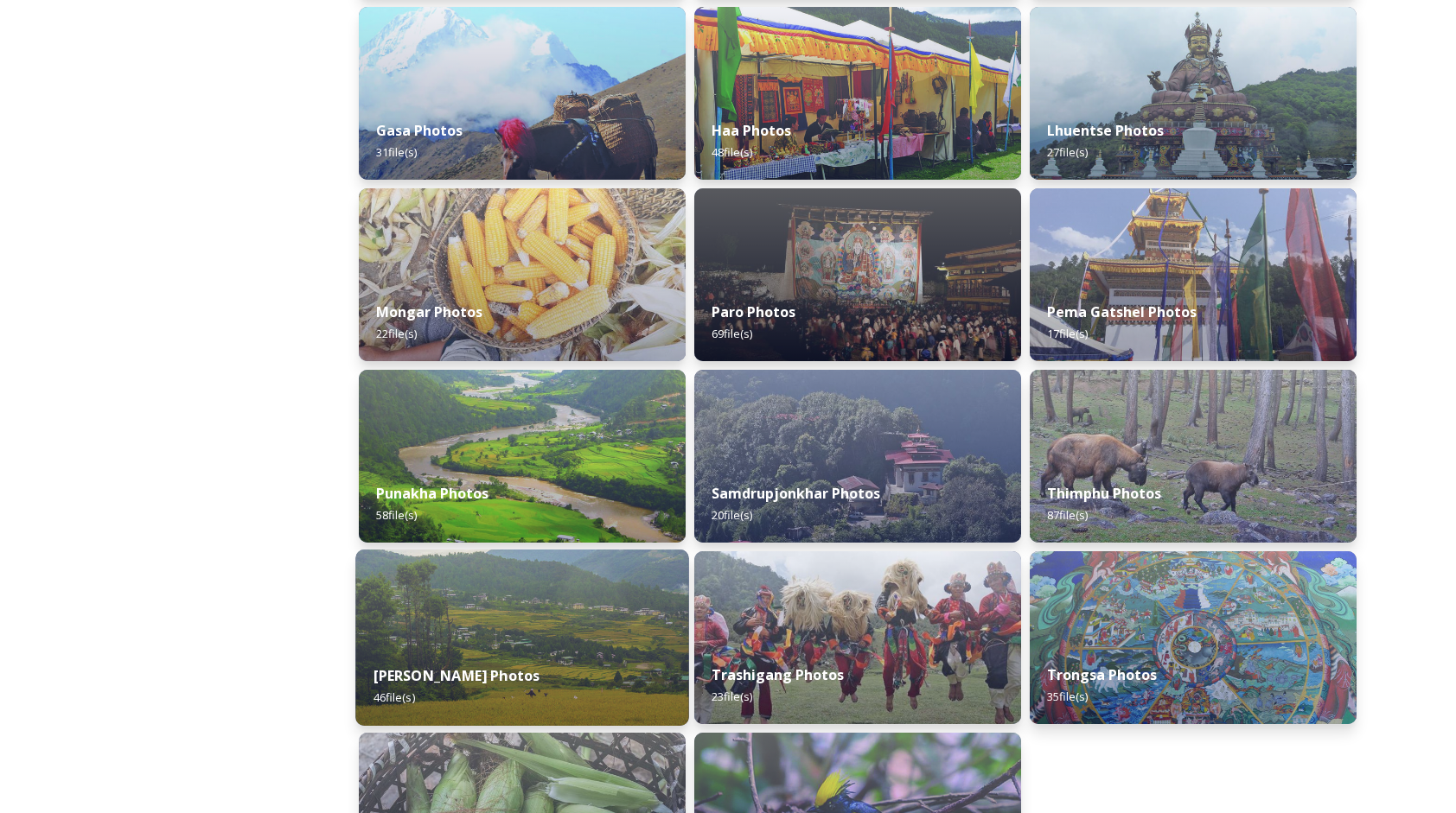
scroll to position [451, 0]
click at [580, 454] on img at bounding box center [522, 457] width 327 height 173
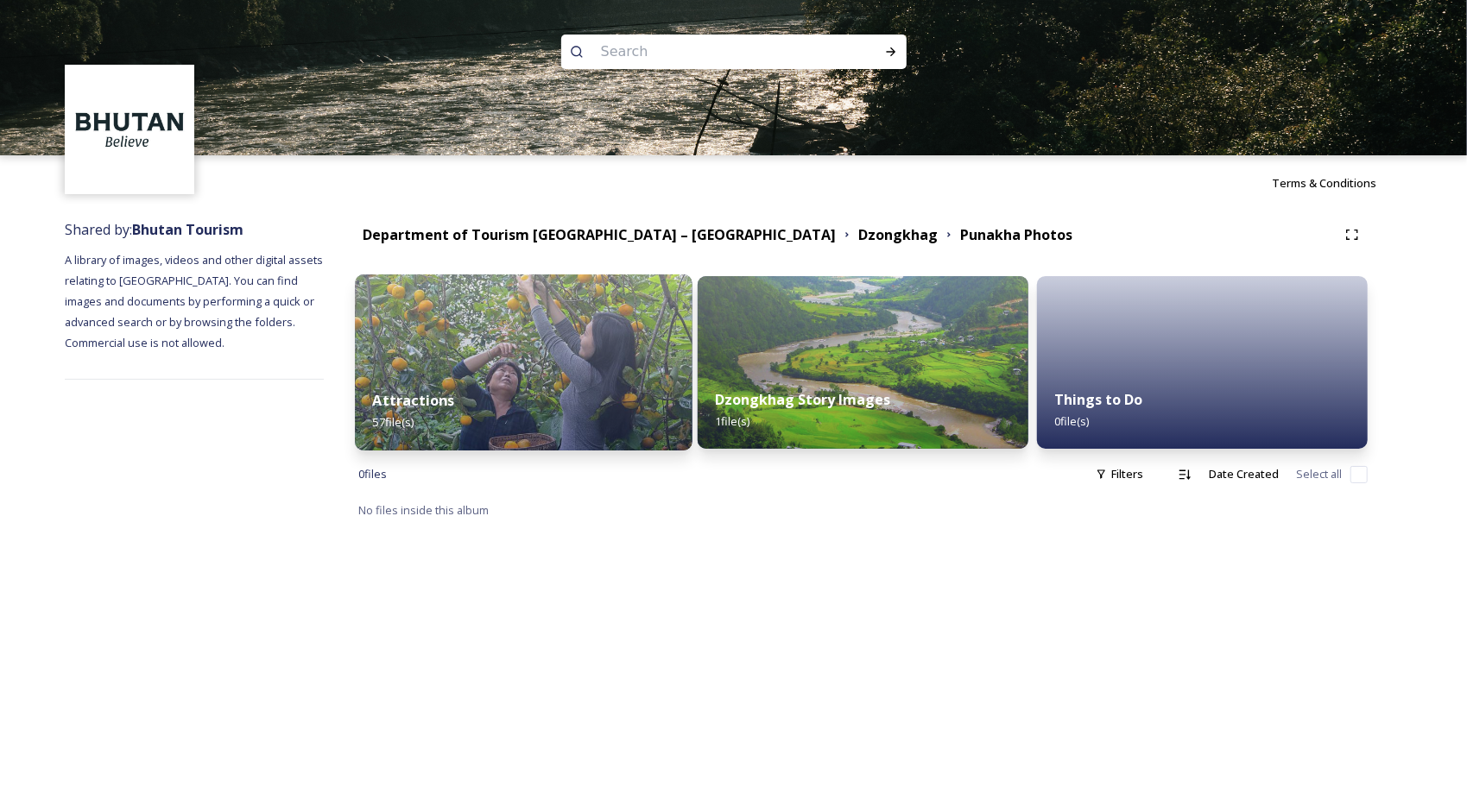
click at [616, 406] on div "Attractions 57 file(s)" at bounding box center [524, 412] width 338 height 78
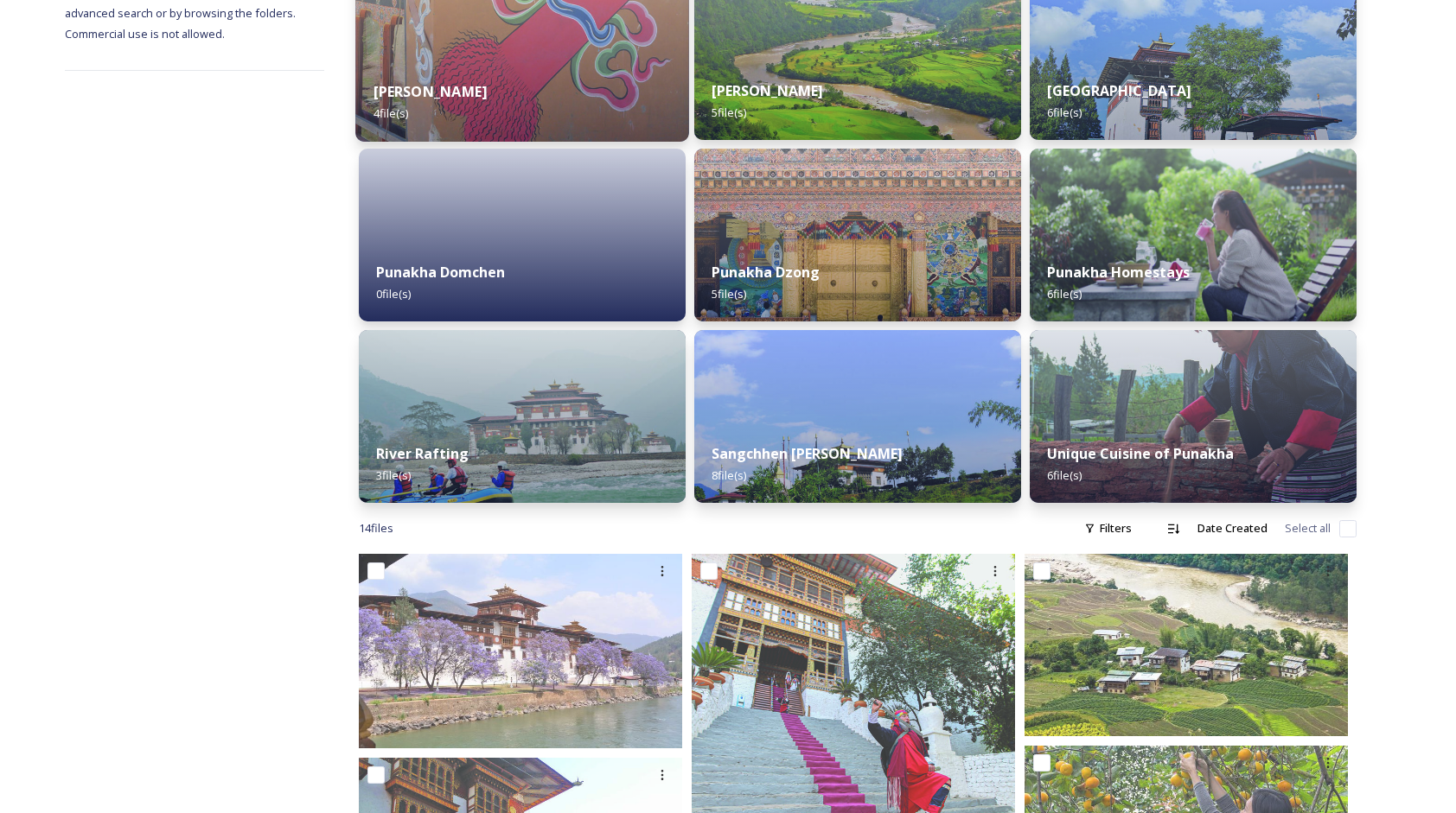
scroll to position [346, 0]
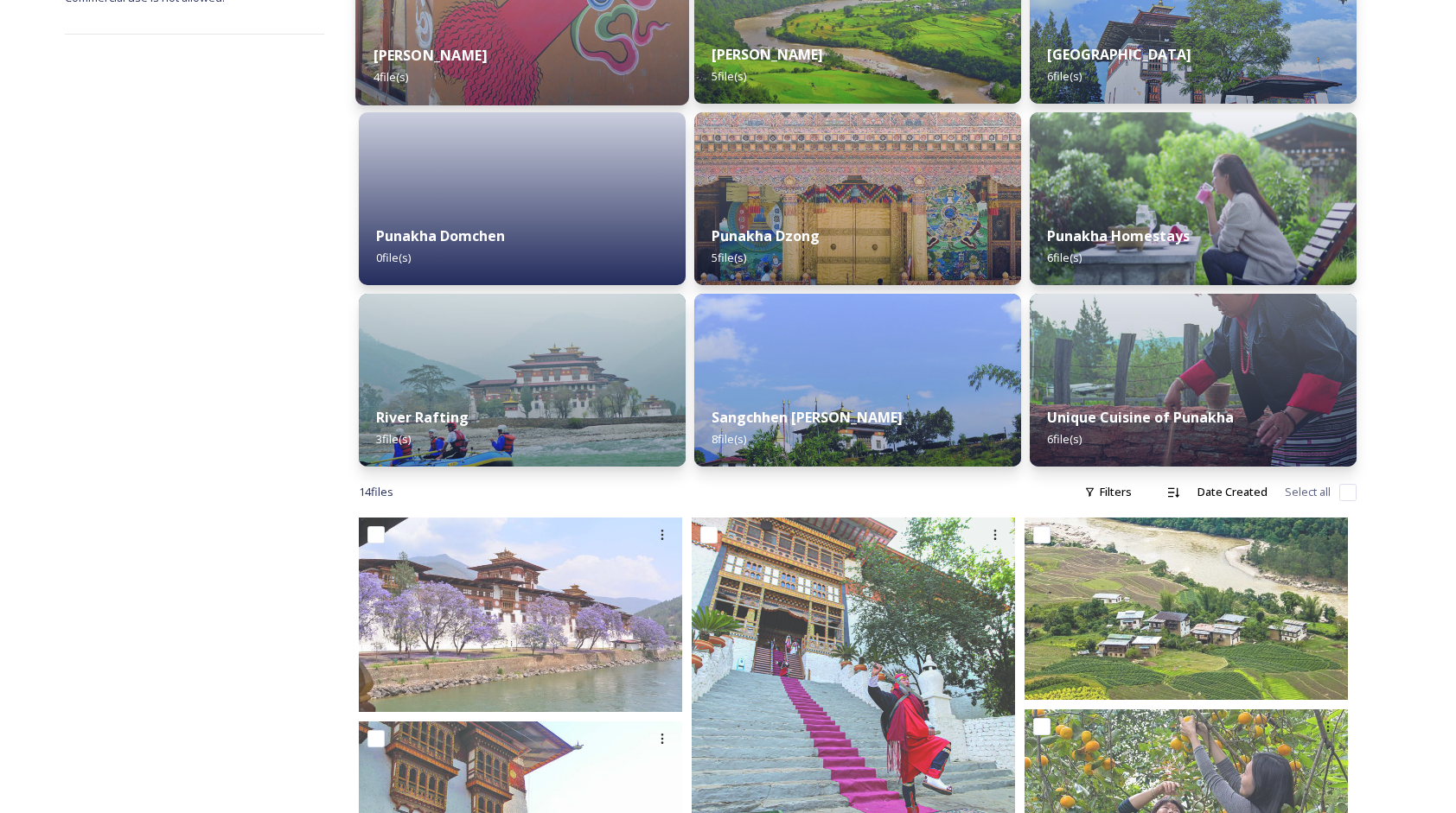
click at [603, 418] on div "River Rafting 3 file(s)" at bounding box center [522, 428] width 327 height 77
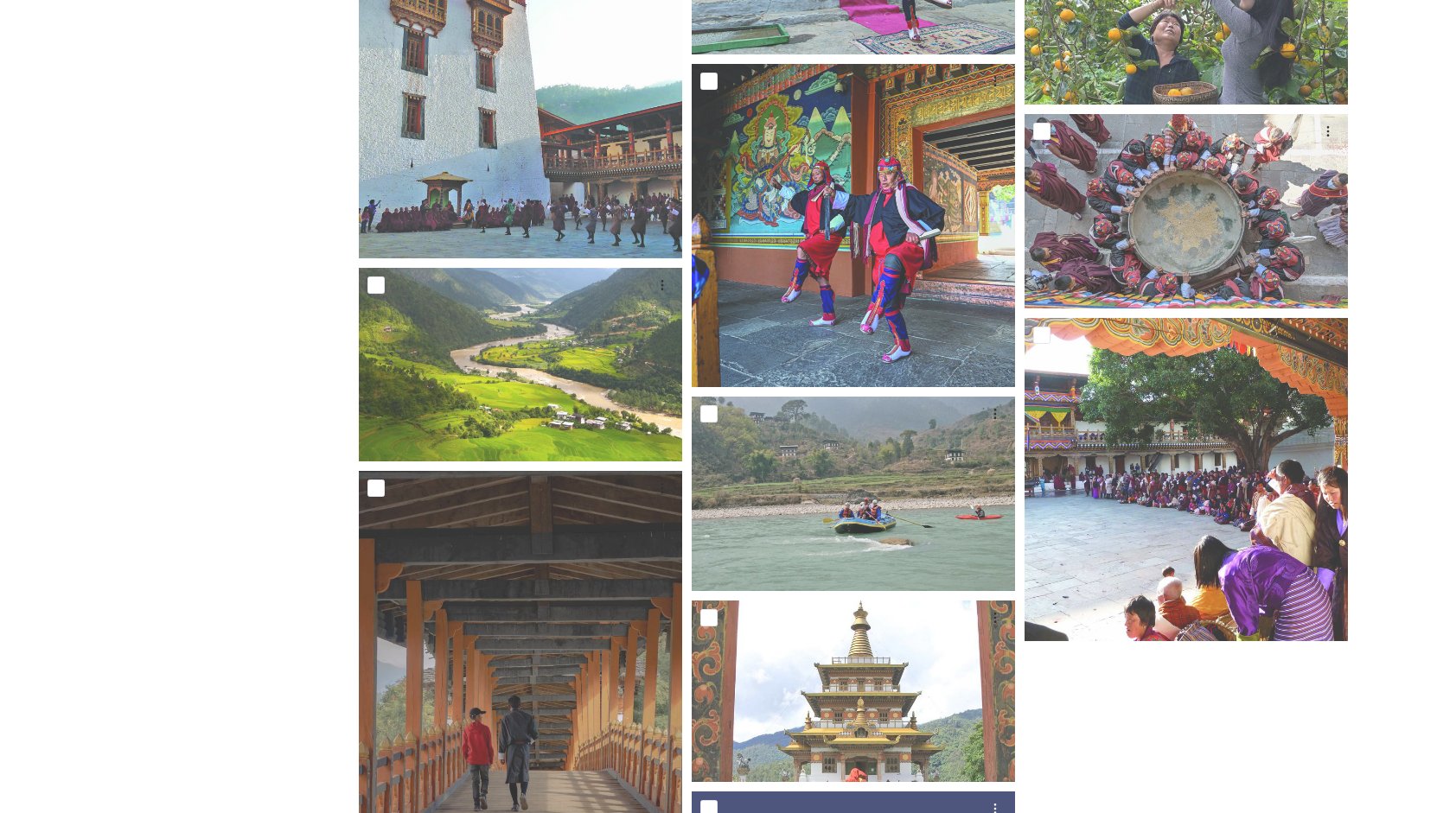
scroll to position [1127, 0]
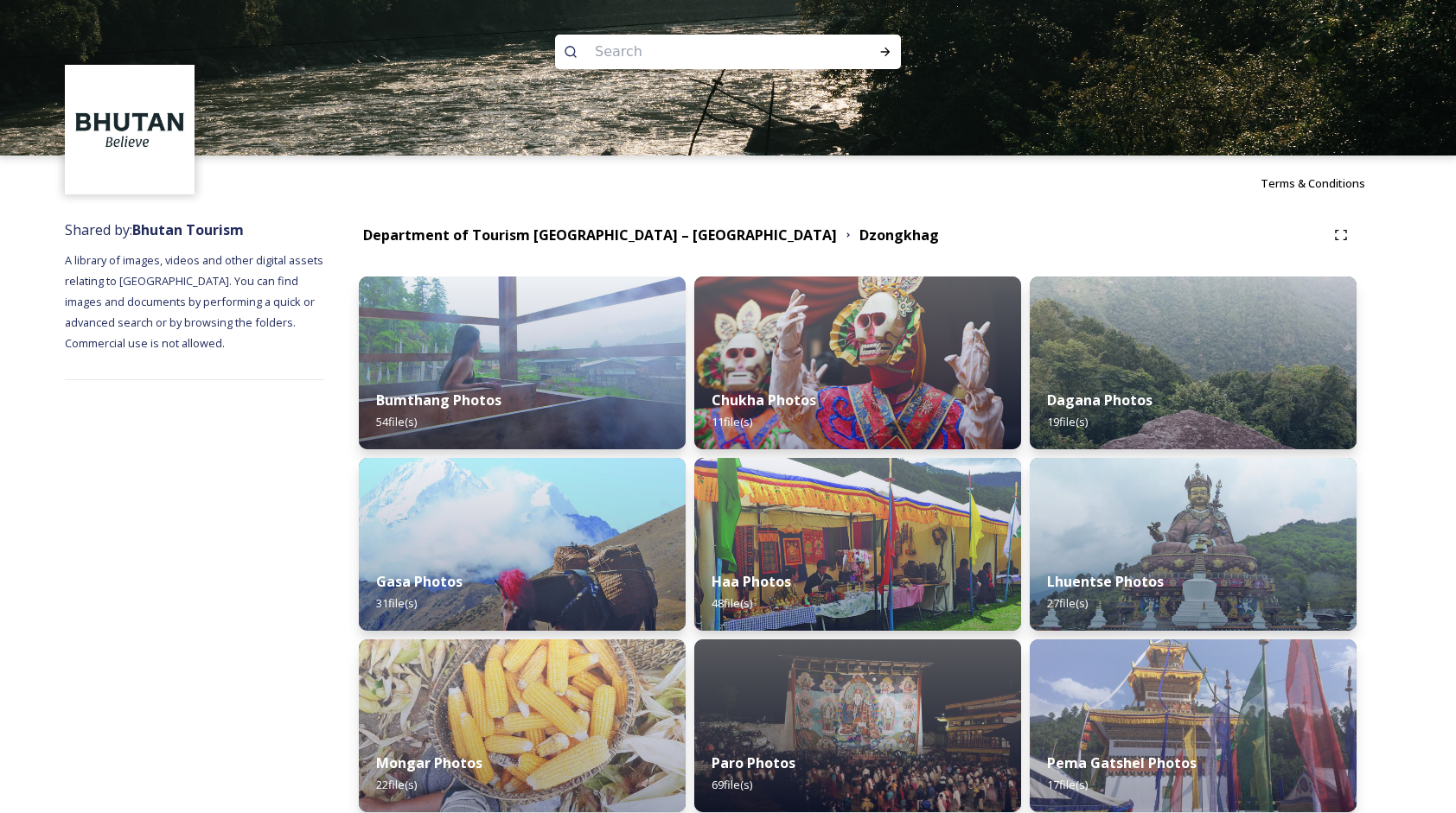
drag, startPoint x: 19, startPoint y: 0, endPoint x: 31, endPoint y: 169, distance: 169.4
click at [30, 193] on div at bounding box center [97, 129] width 194 height 130
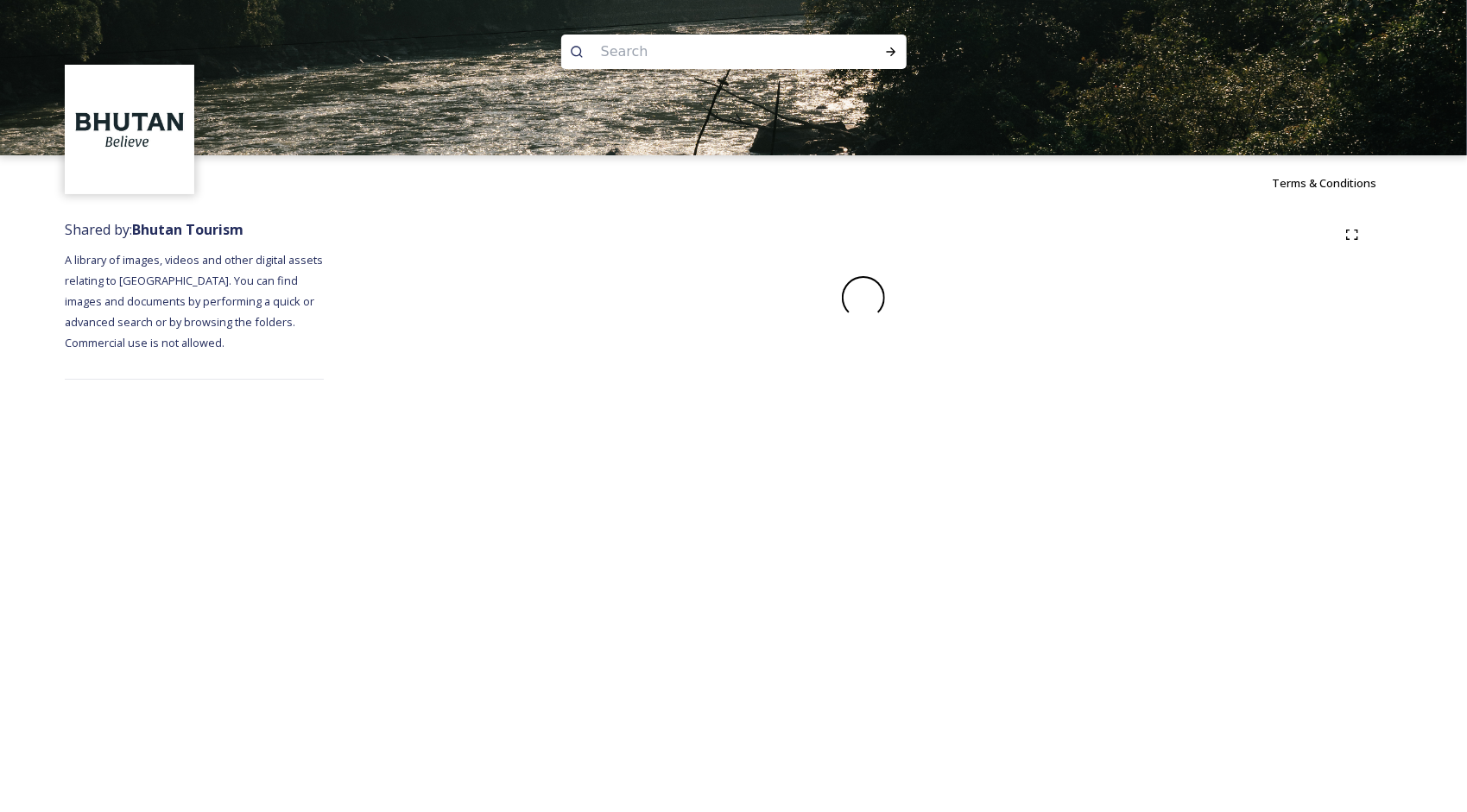
click at [938, 540] on div "Terms & Conditions Shared by: Bhutan Tourism A library of images, videos and ot…" at bounding box center [733, 406] width 1467 height 812
click at [841, 520] on div "Terms & Conditions Shared by: Bhutan Tourism A library of images, videos and ot…" at bounding box center [733, 406] width 1467 height 812
click at [919, 530] on div "Terms & Conditions Shared by: Bhutan Tourism A library of images, videos and ot…" at bounding box center [733, 406] width 1467 height 812
click at [757, 480] on div "Terms & Conditions Shared by: Bhutan Tourism A library of images, videos and ot…" at bounding box center [733, 406] width 1467 height 812
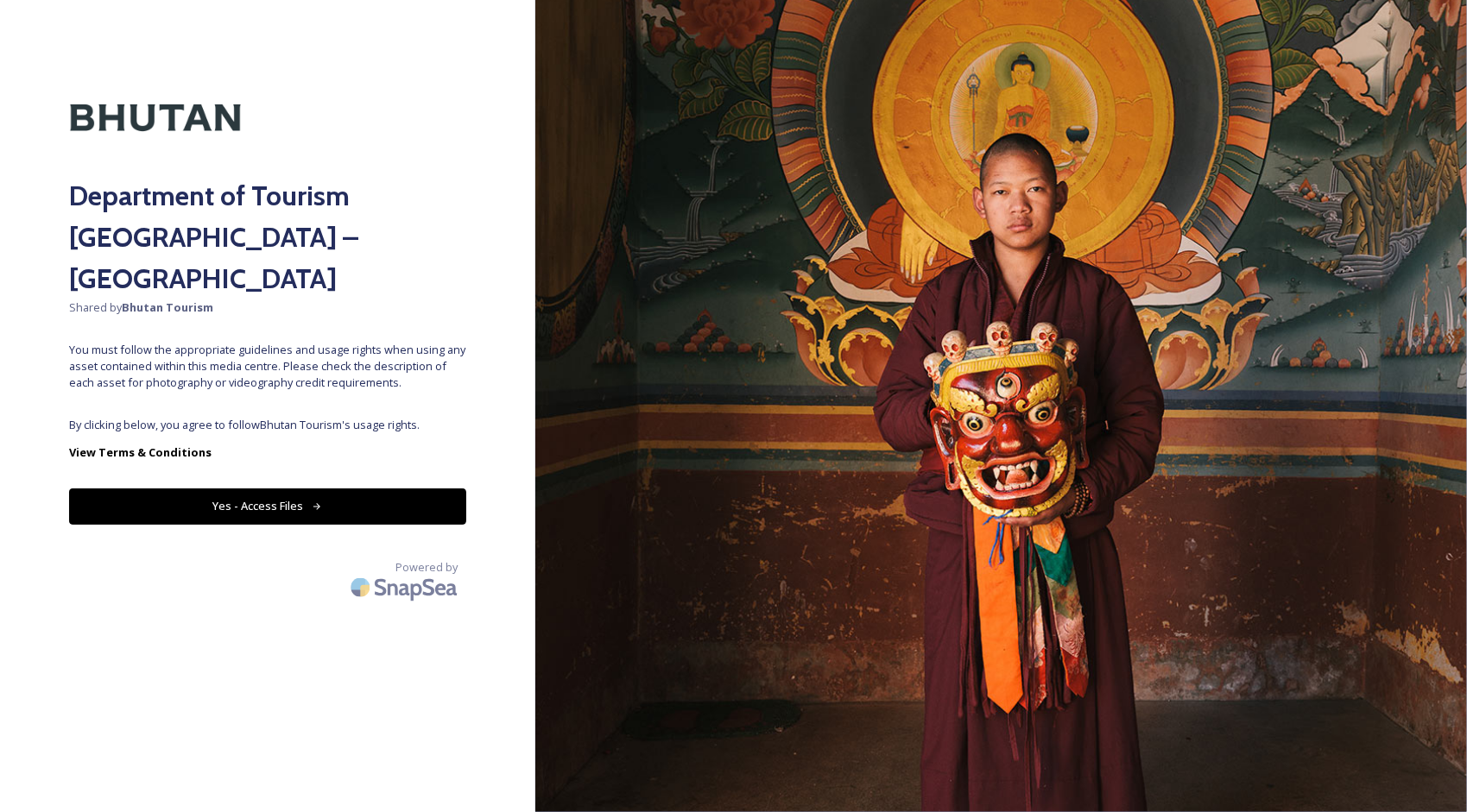
click at [324, 488] on button "Yes - Access Files" at bounding box center [267, 506] width 397 height 36
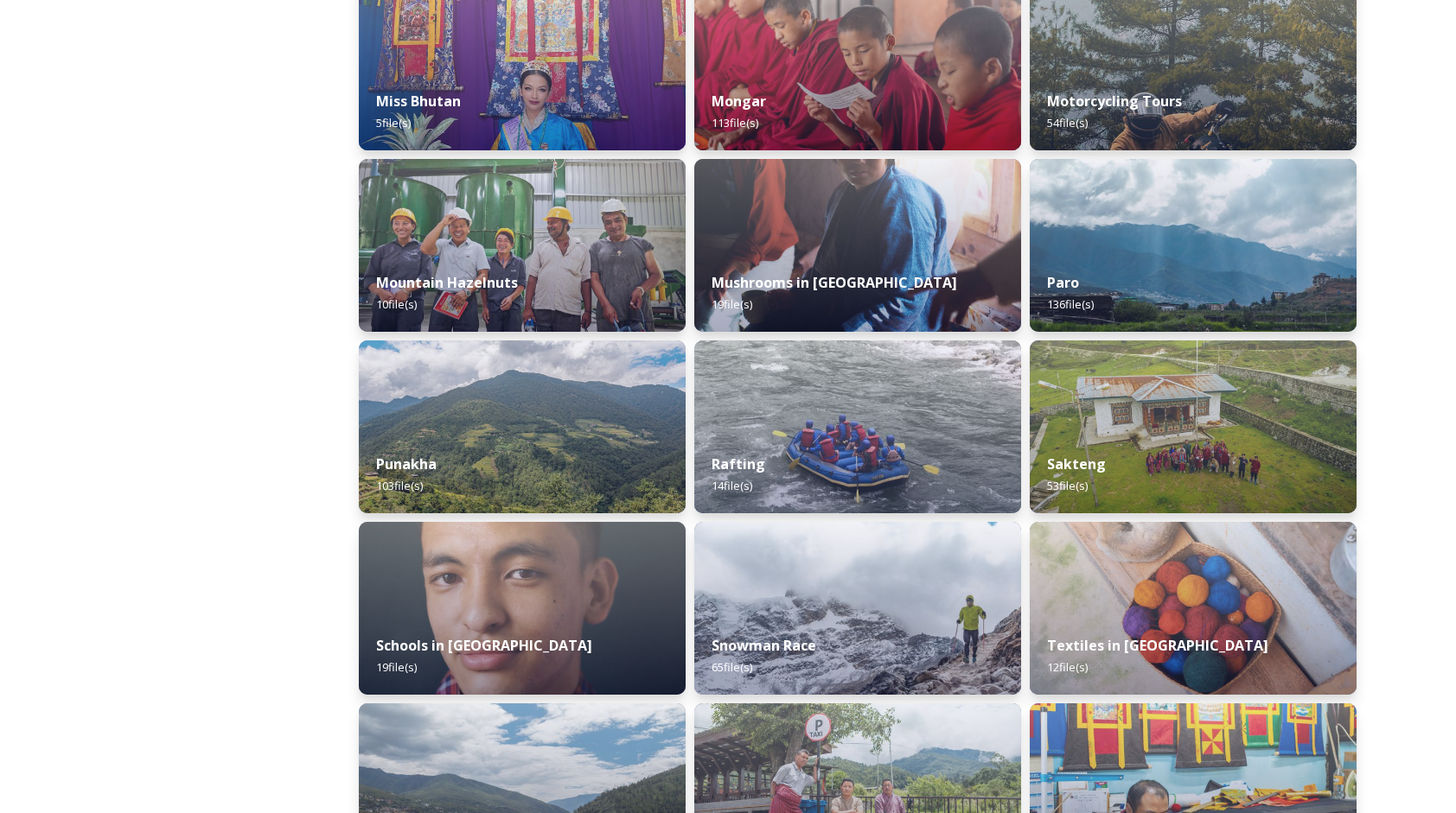
scroll to position [1389, 0]
click at [808, 404] on img at bounding box center [858, 426] width 334 height 176
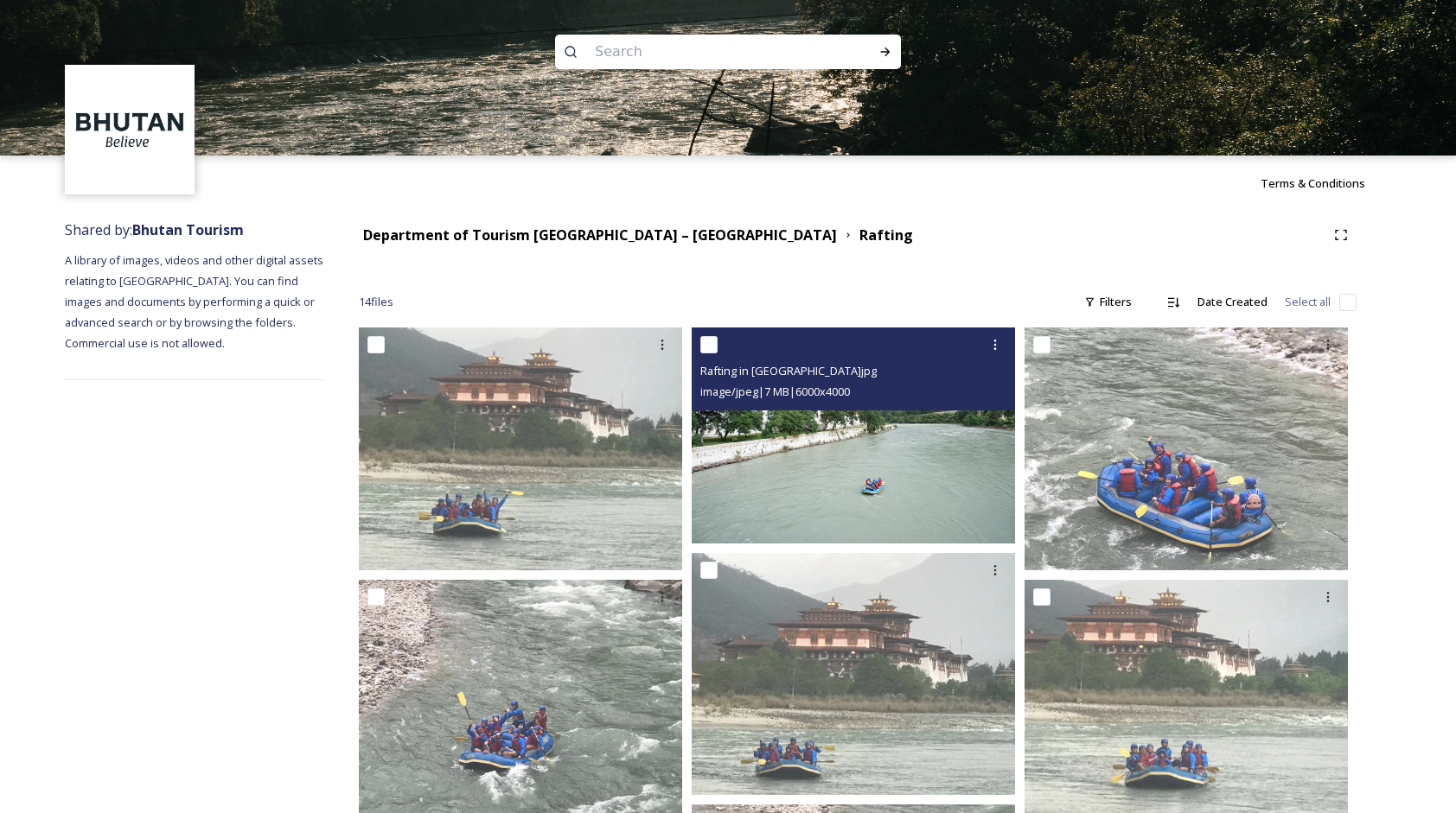
click at [888, 465] on img at bounding box center [854, 436] width 323 height 216
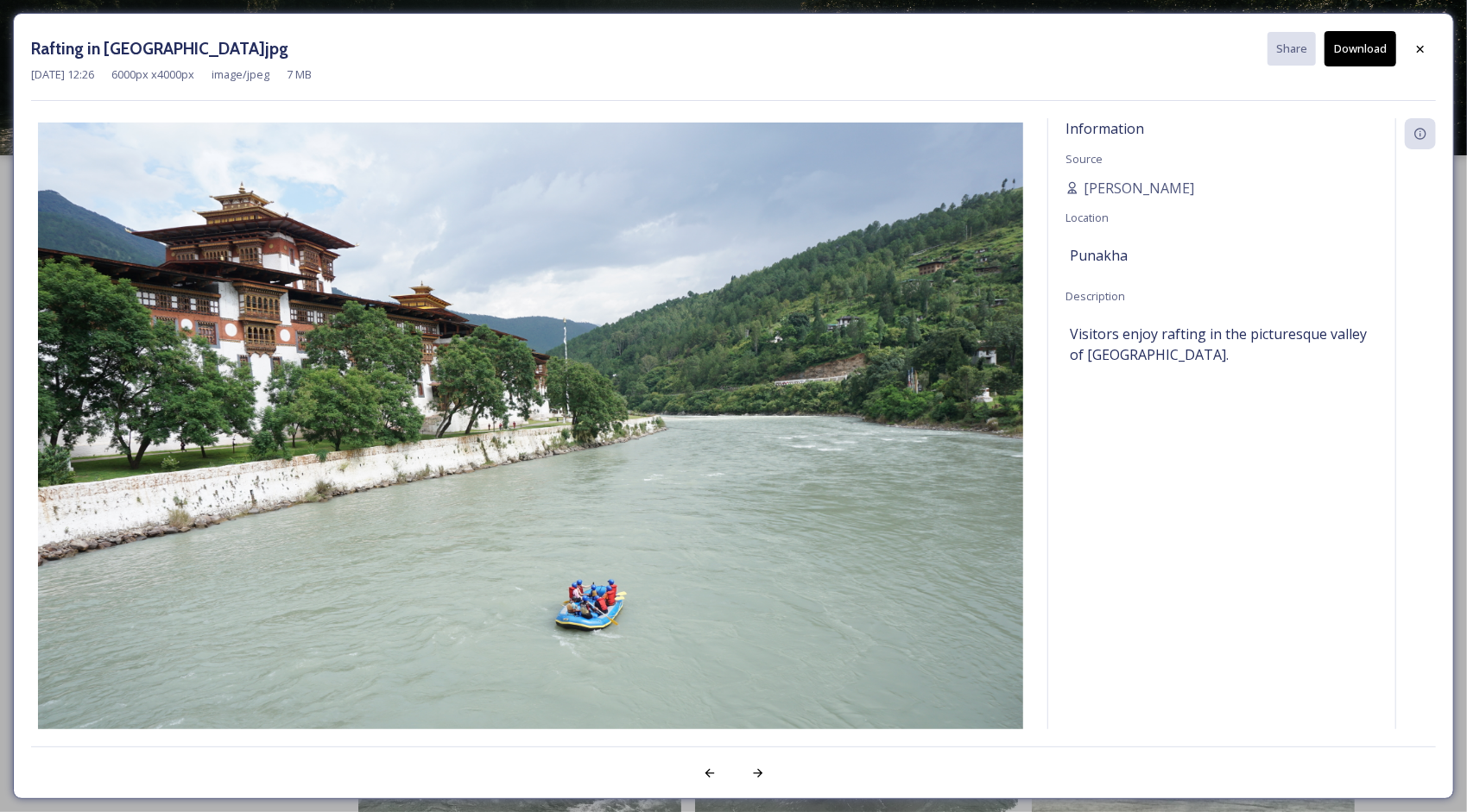
click at [1371, 59] on button "Download" at bounding box center [1361, 49] width 71 height 36
click at [1428, 44] on icon at bounding box center [1421, 50] width 14 height 14
